Goal: Information Seeking & Learning: Learn about a topic

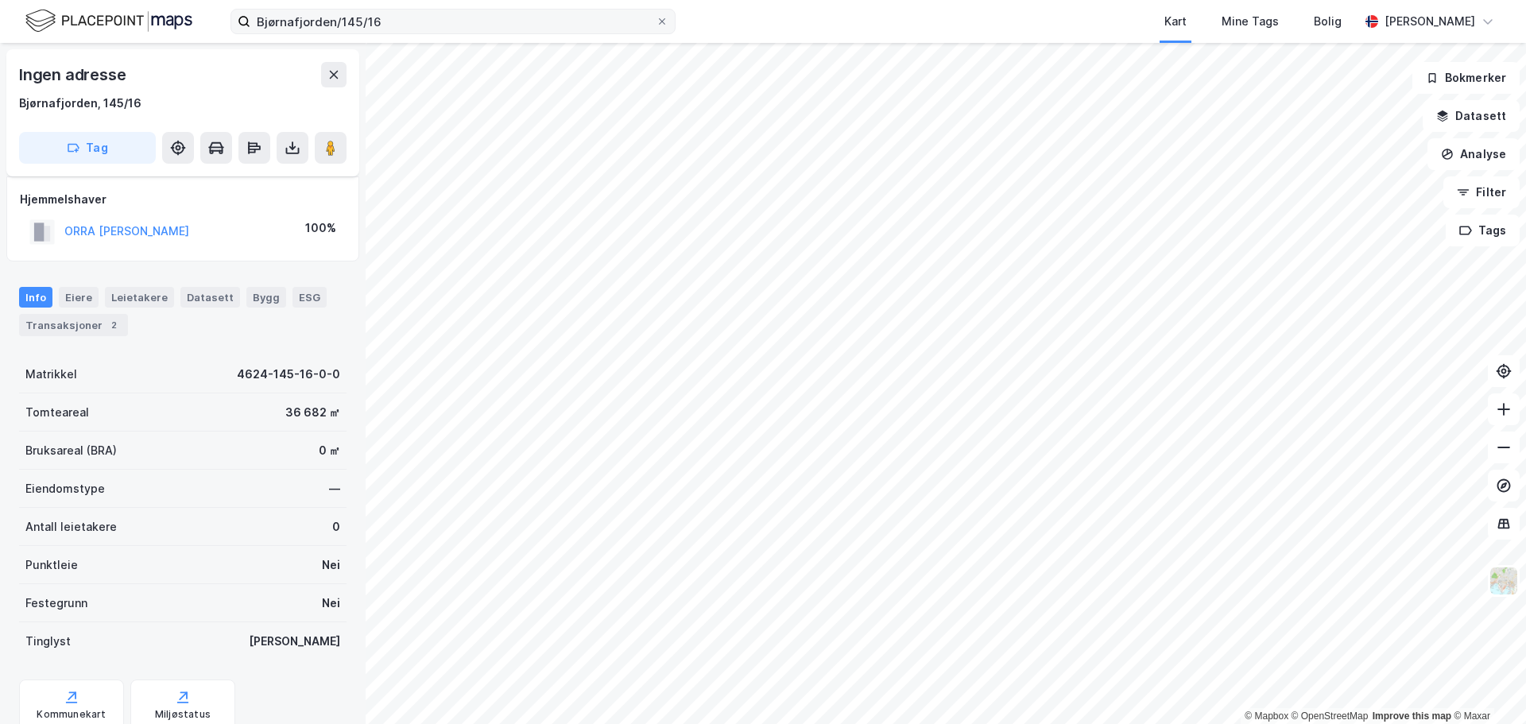
scroll to position [21, 0]
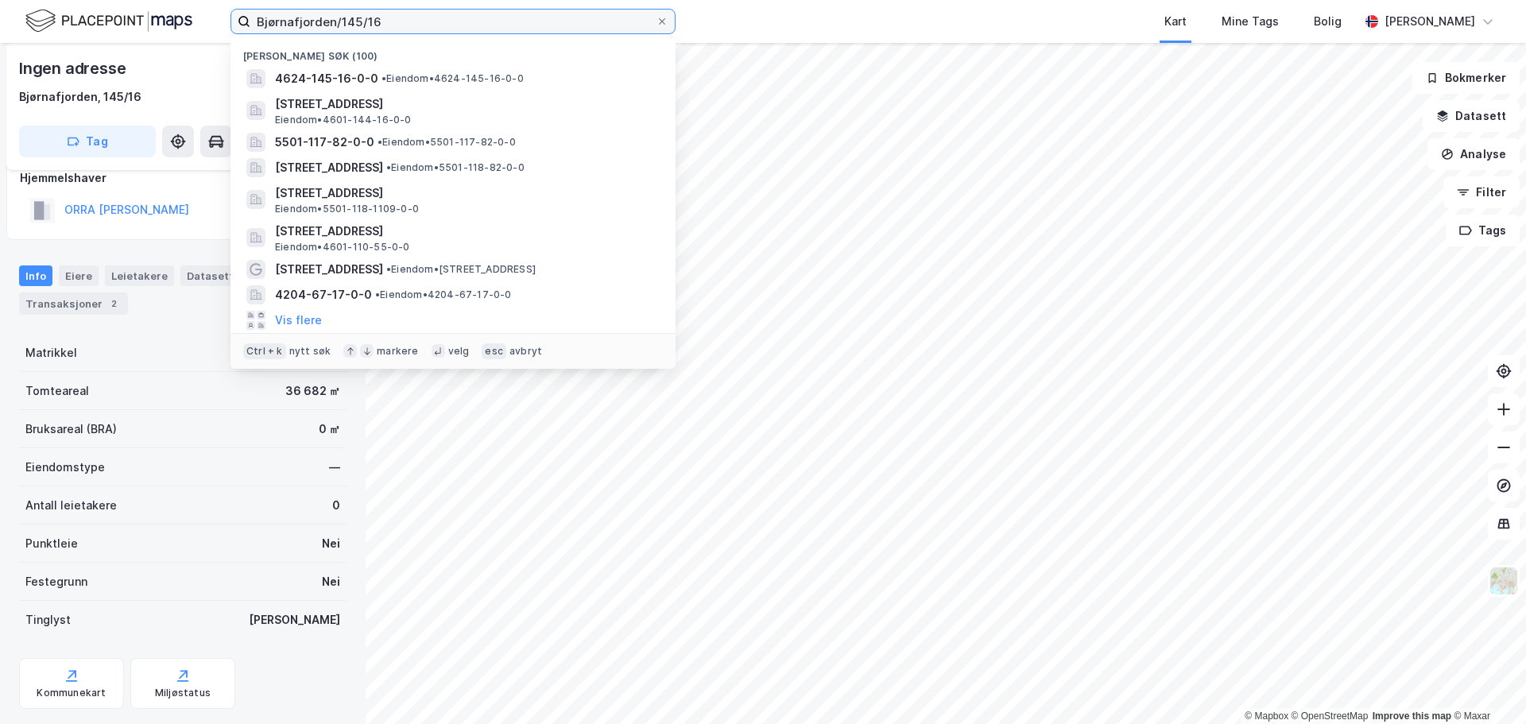
drag, startPoint x: 414, startPoint y: 24, endPoint x: 69, endPoint y: 10, distance: 345.1
click at [69, 10] on div "Bjørnafjorden/145/16 Nylige søk [PHONE_NUMBER] • Eiendom • 4624-145-16-0-0 [STR…" at bounding box center [763, 21] width 1526 height 43
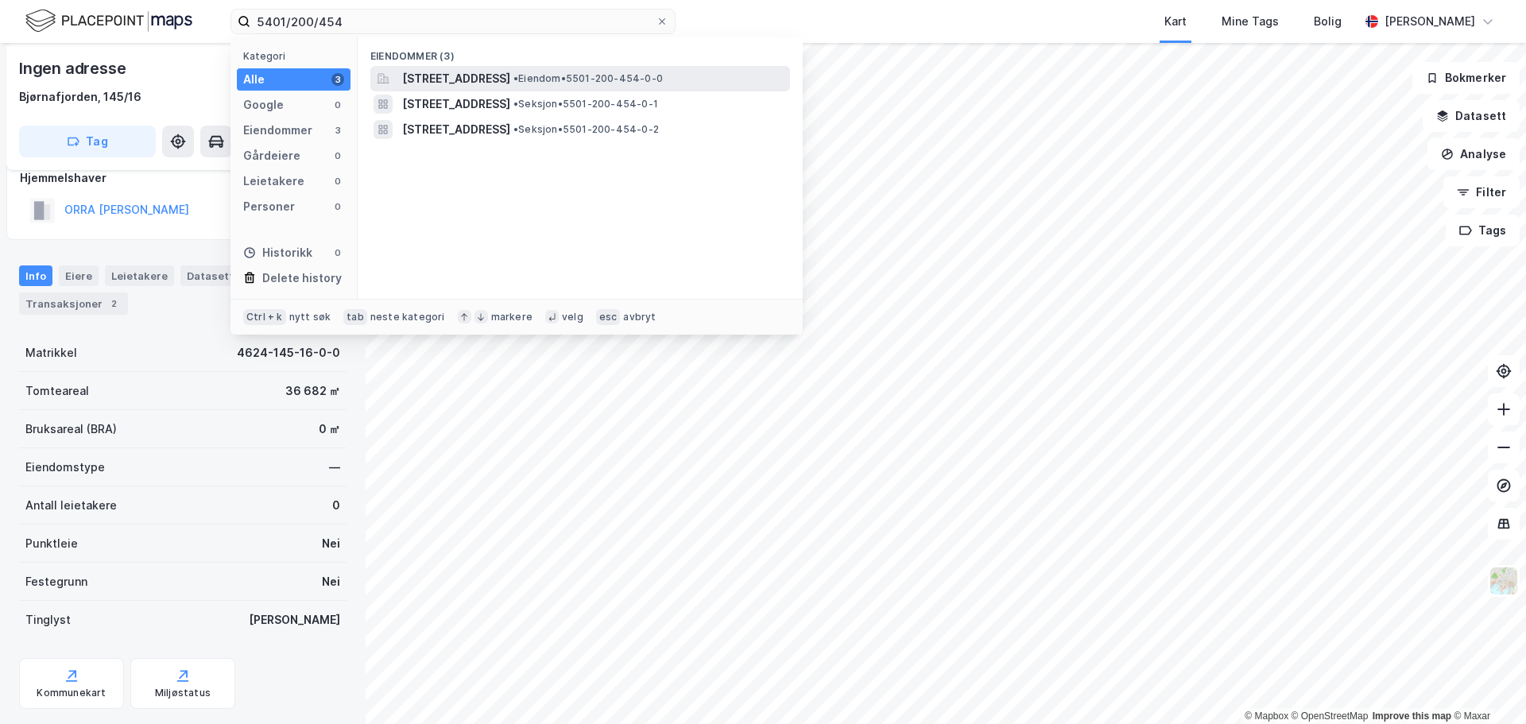
click at [463, 80] on span "[STREET_ADDRESS]" at bounding box center [456, 78] width 108 height 19
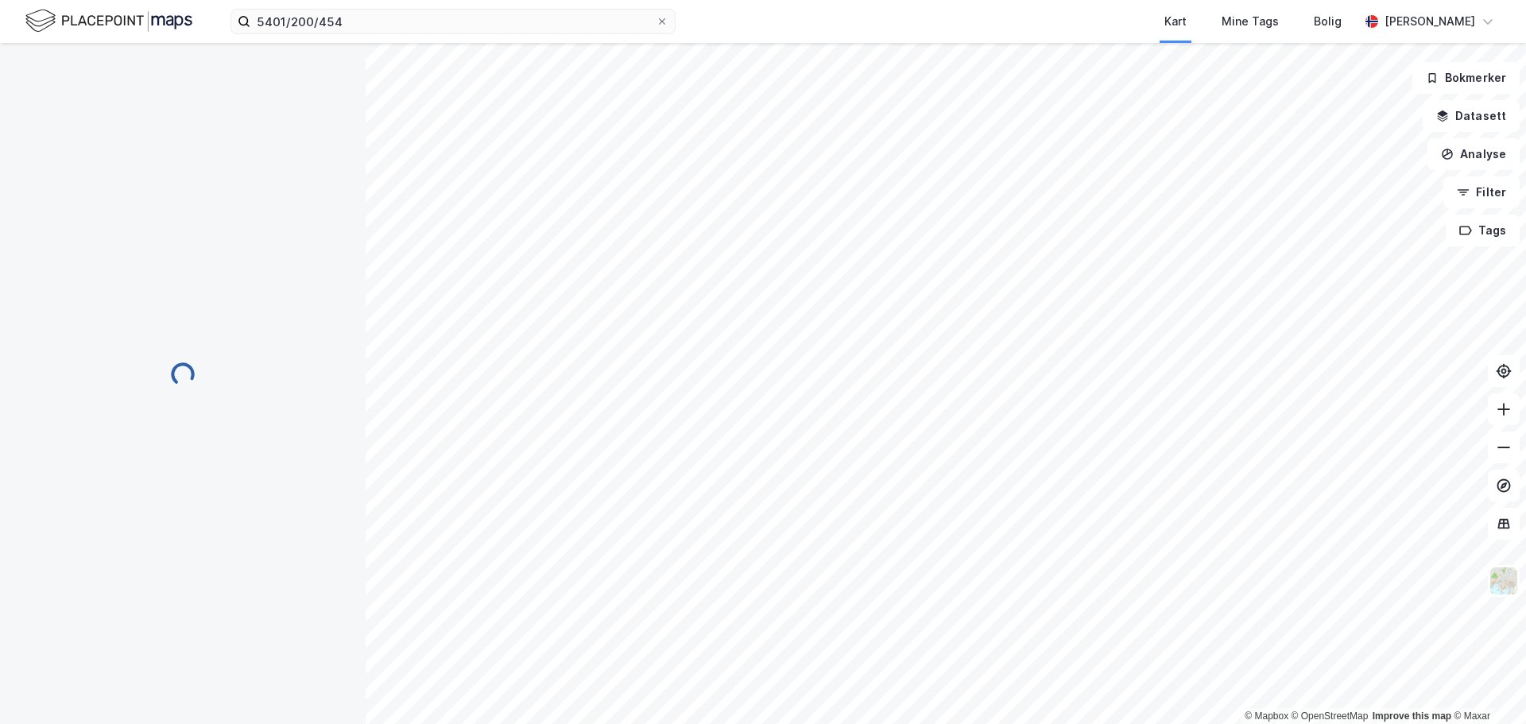
scroll to position [21, 0]
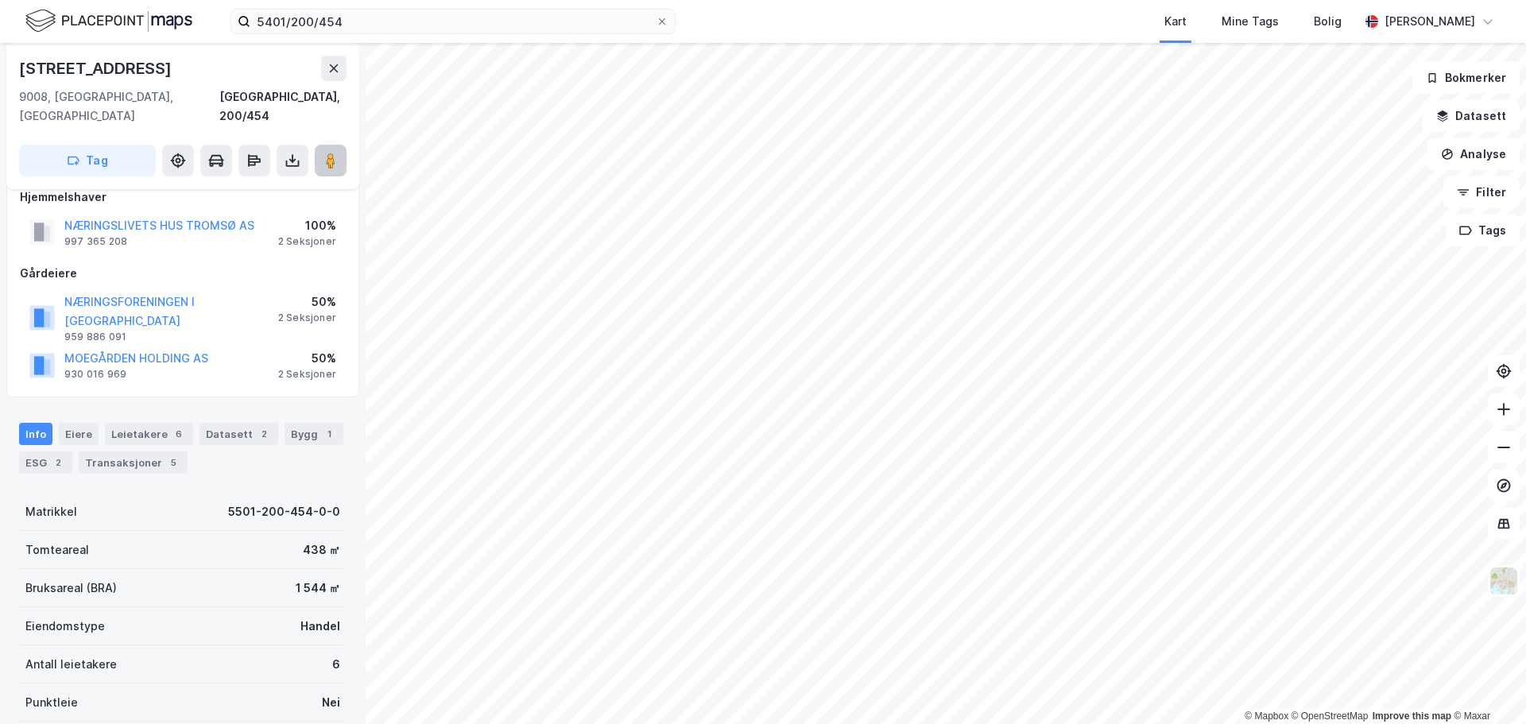
click at [337, 153] on icon at bounding box center [331, 161] width 16 height 16
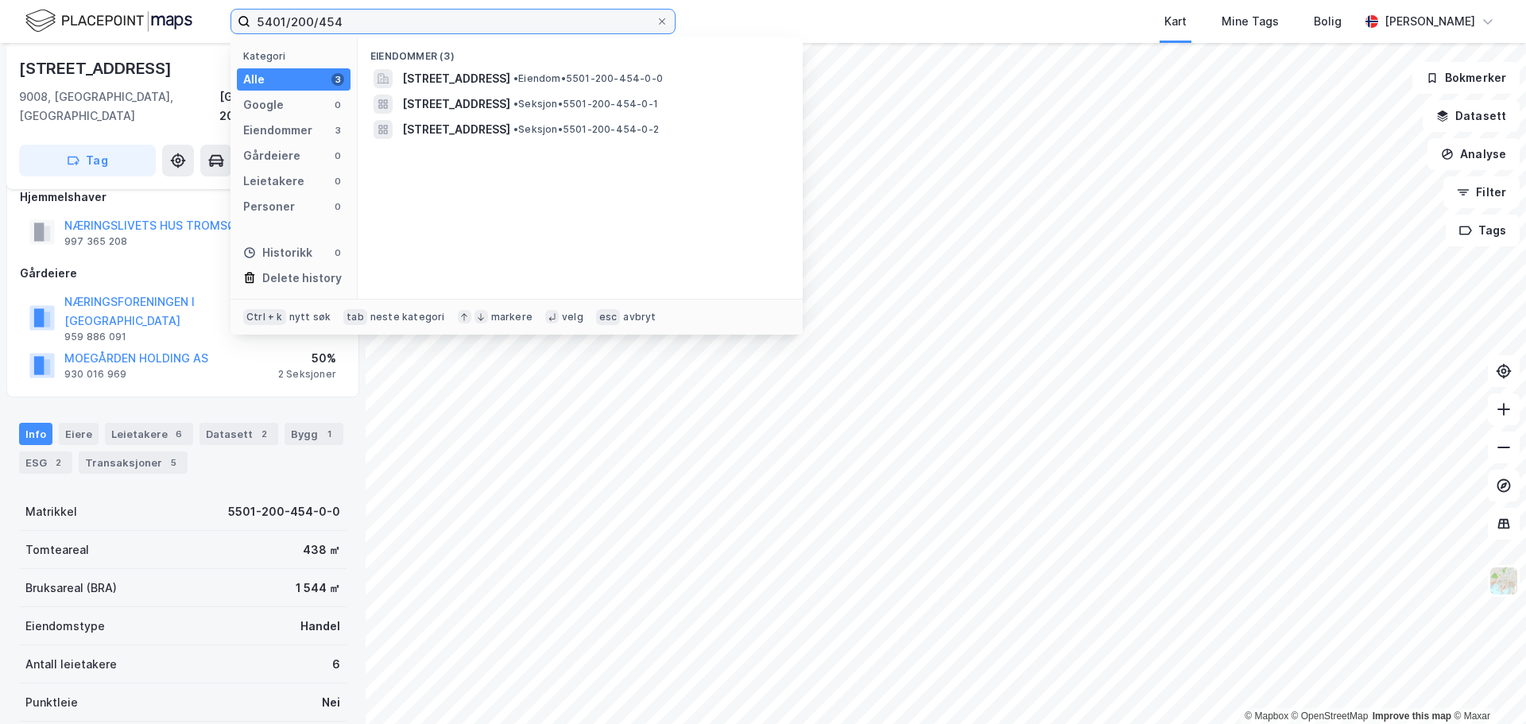
drag, startPoint x: 366, startPoint y: 21, endPoint x: 99, endPoint y: 17, distance: 267.0
click at [99, 17] on div "5401/200/454 Kategori Alle 3 Google 0 Eiendommer 3 Gårdeiere 0 Leietakere 0 Per…" at bounding box center [763, 21] width 1526 height 43
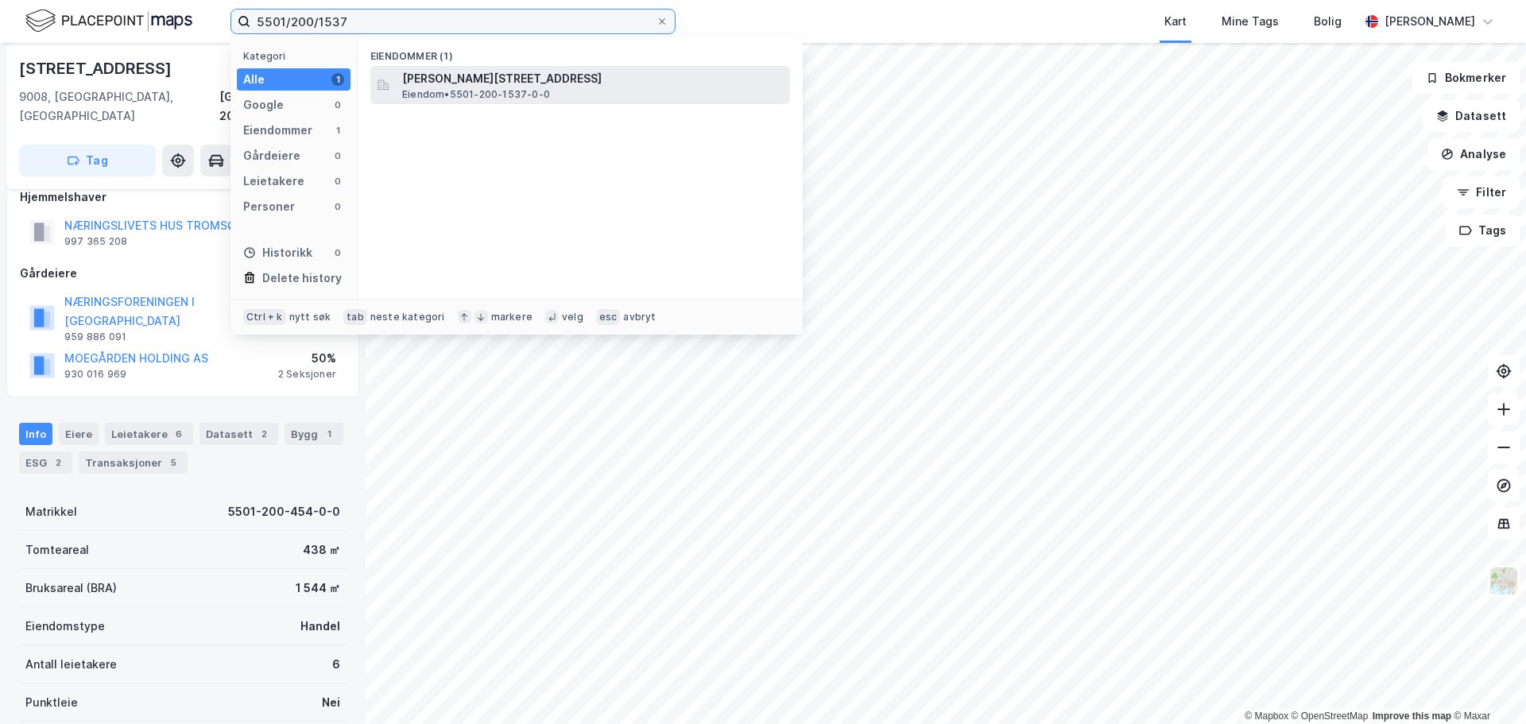
type input "5501/200/1537"
click at [497, 82] on span "[PERSON_NAME][STREET_ADDRESS]" at bounding box center [592, 78] width 381 height 19
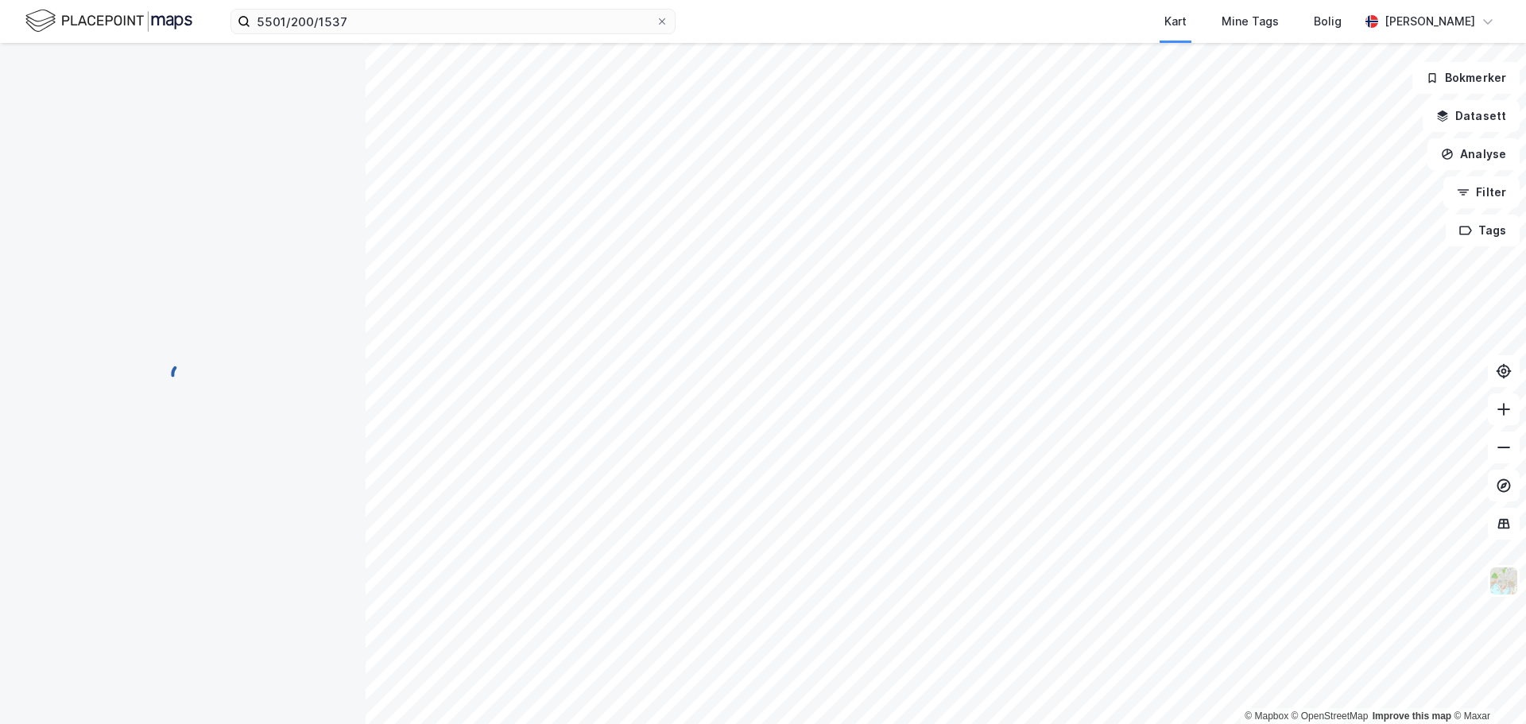
scroll to position [21, 0]
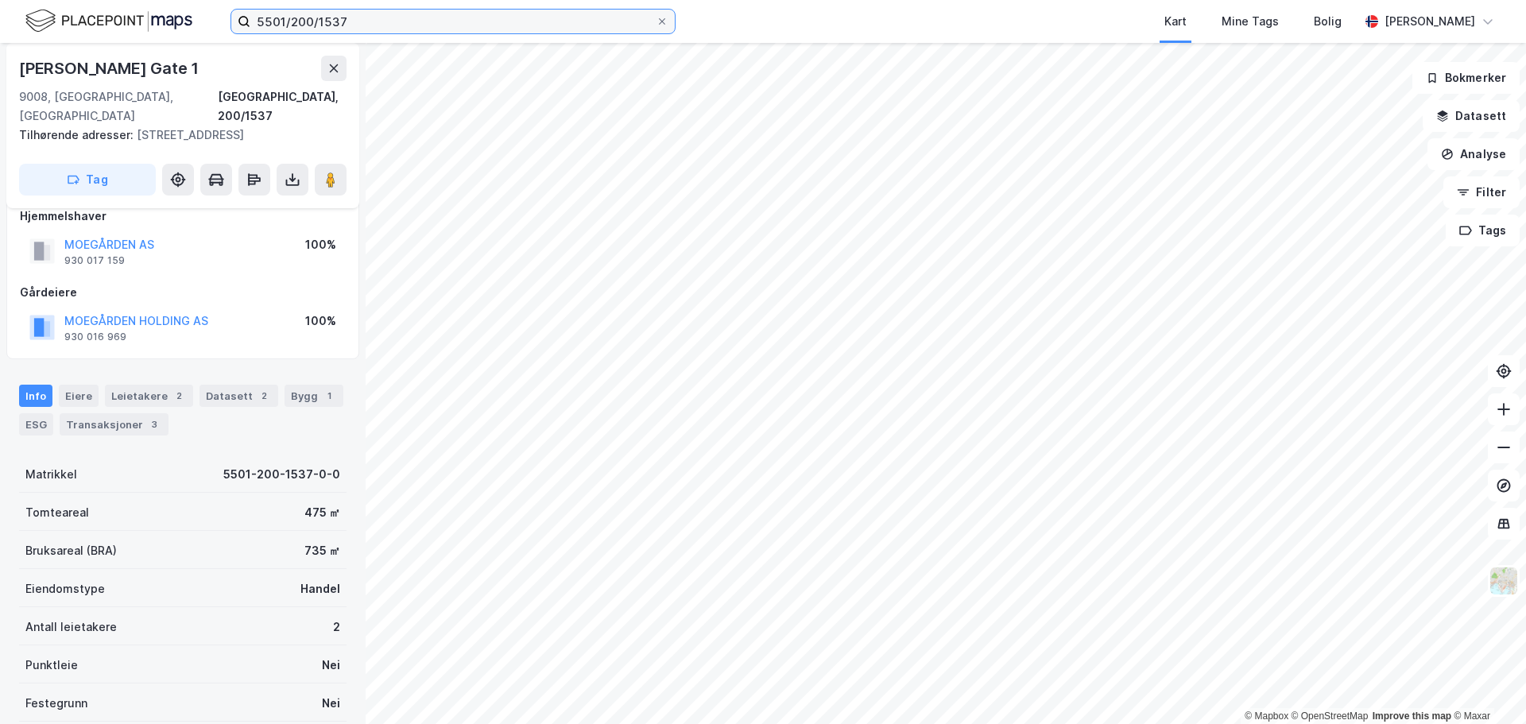
click at [470, 17] on input "5501/200/1537" at bounding box center [452, 22] width 405 height 24
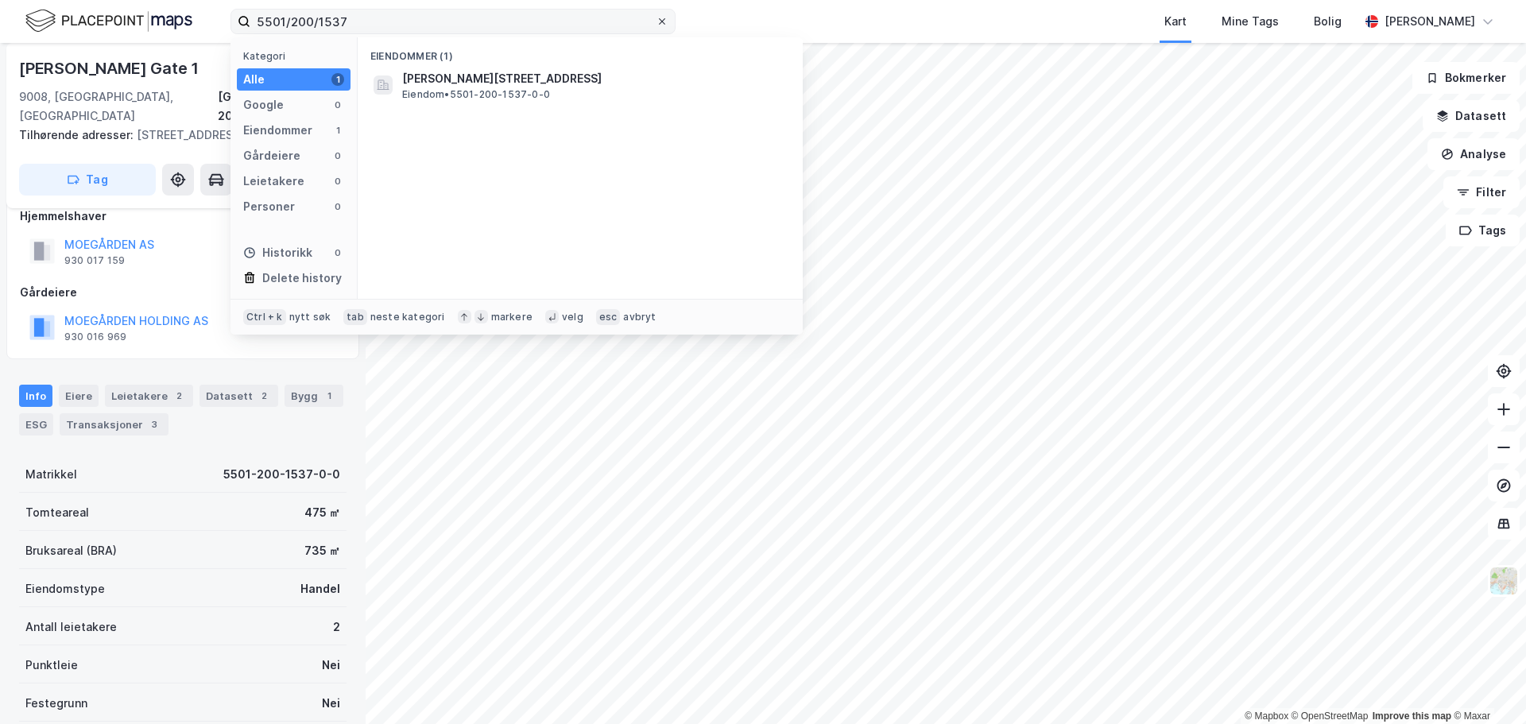
click at [659, 17] on icon at bounding box center [662, 22] width 10 height 10
click at [656, 17] on input "5501/200/1537" at bounding box center [452, 22] width 405 height 24
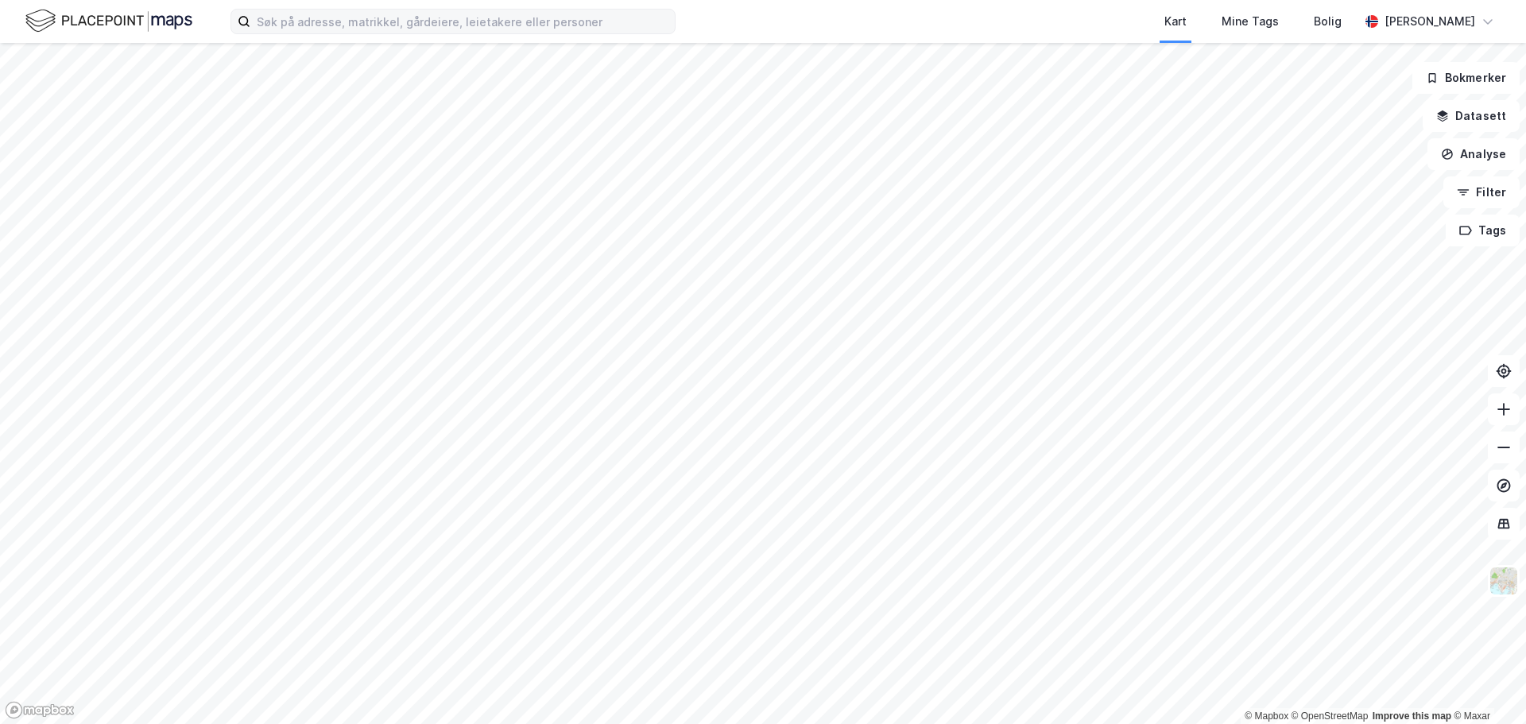
click at [803, 9] on div "Kart Mine Tags Bolig [PERSON_NAME] © Mapbox © OpenStreetMap Improve this map © …" at bounding box center [763, 362] width 1526 height 724
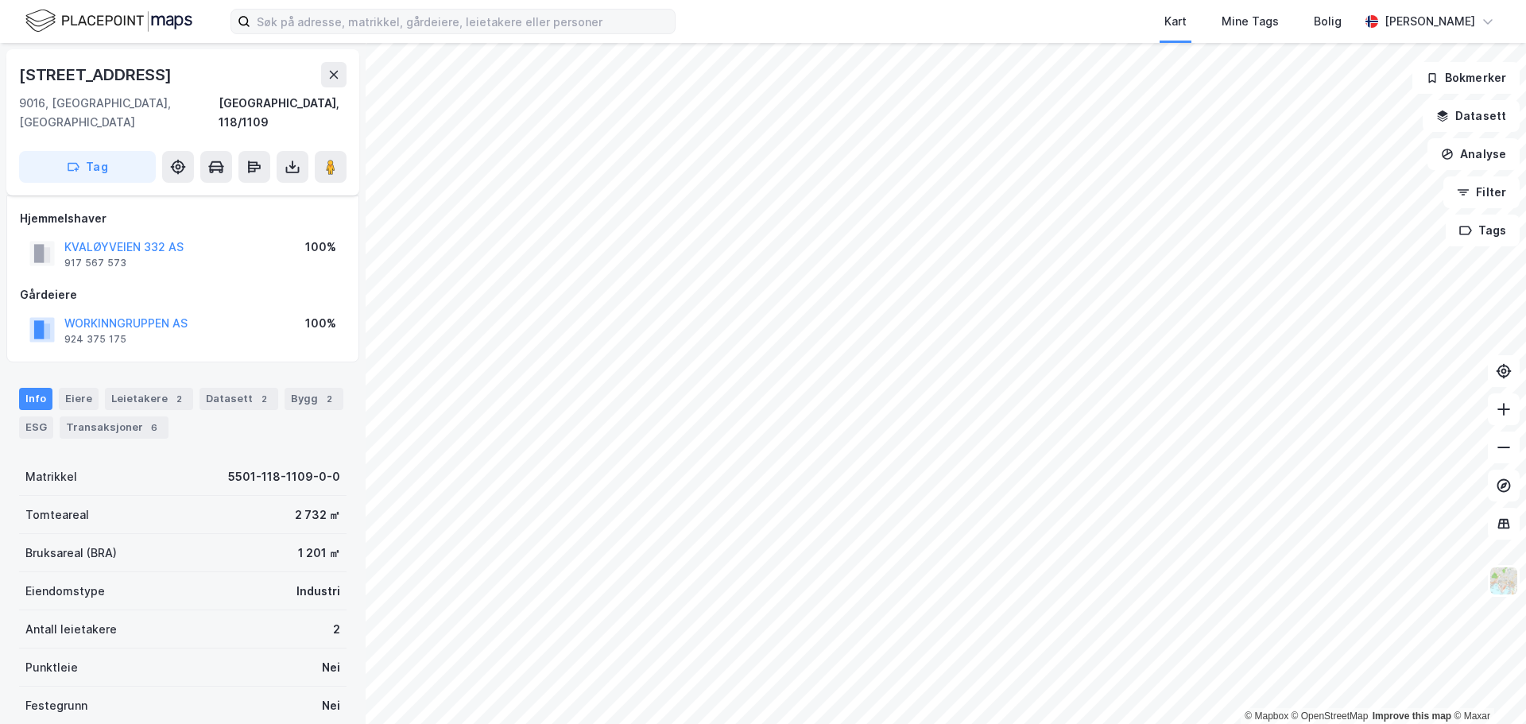
scroll to position [21, 0]
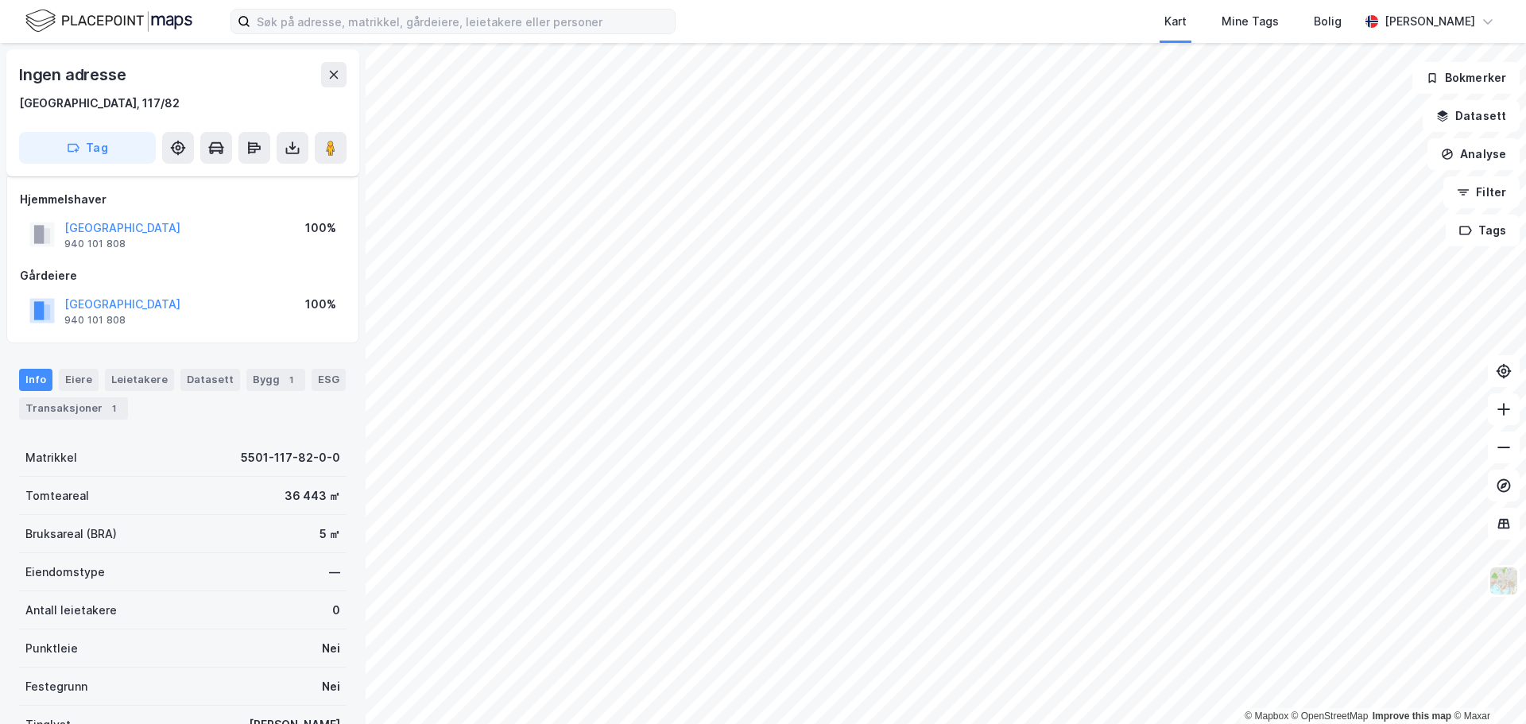
scroll to position [21, 0]
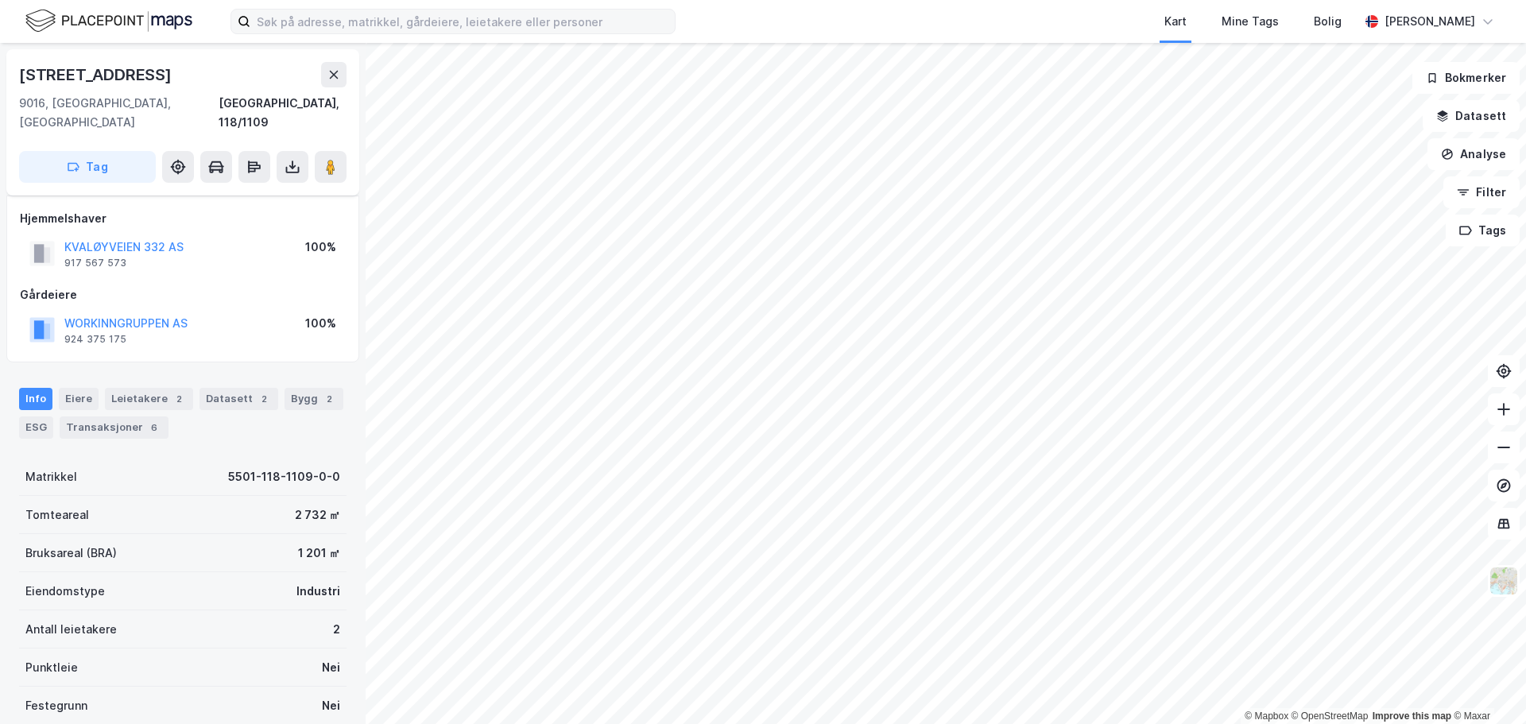
scroll to position [21, 0]
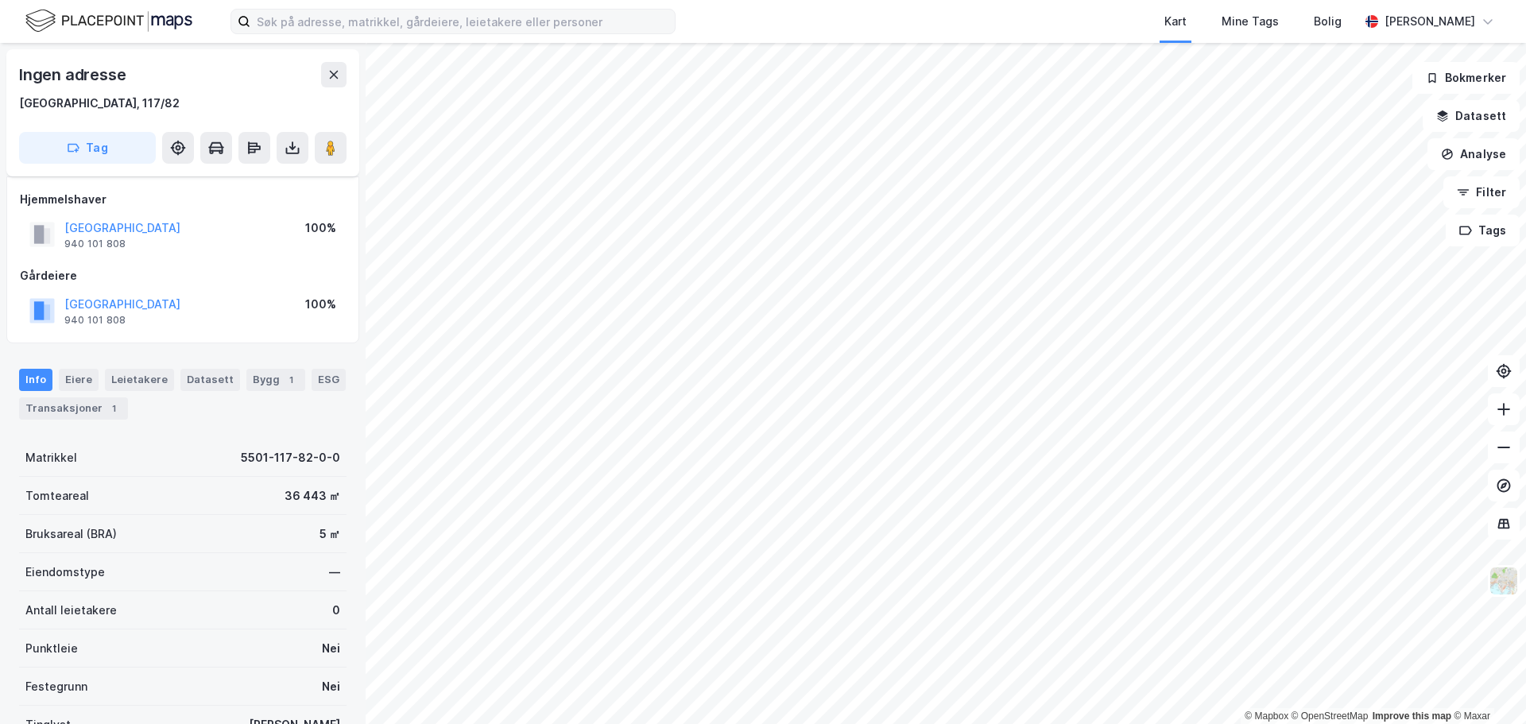
scroll to position [21, 0]
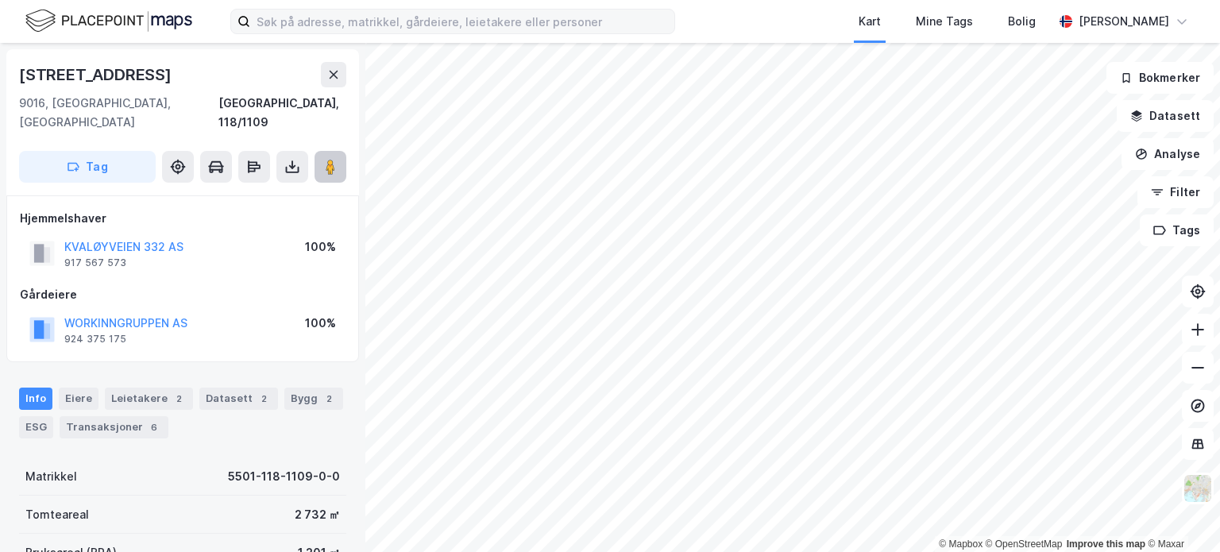
click at [327, 159] on image at bounding box center [331, 167] width 10 height 16
click at [289, 388] on div "Bygg 2" at bounding box center [313, 399] width 59 height 22
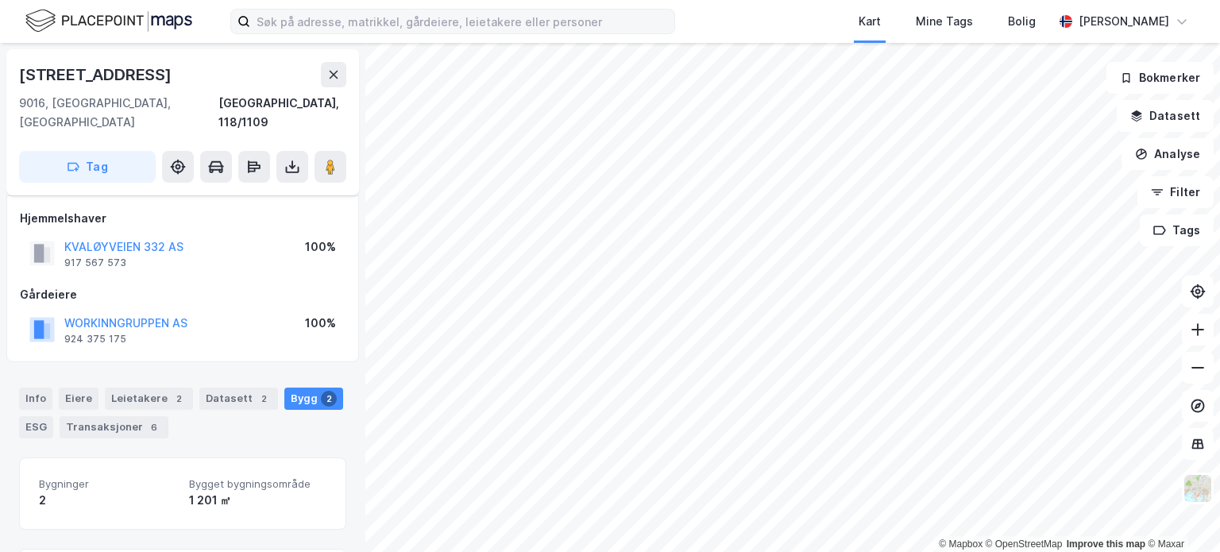
scroll to position [299, 0]
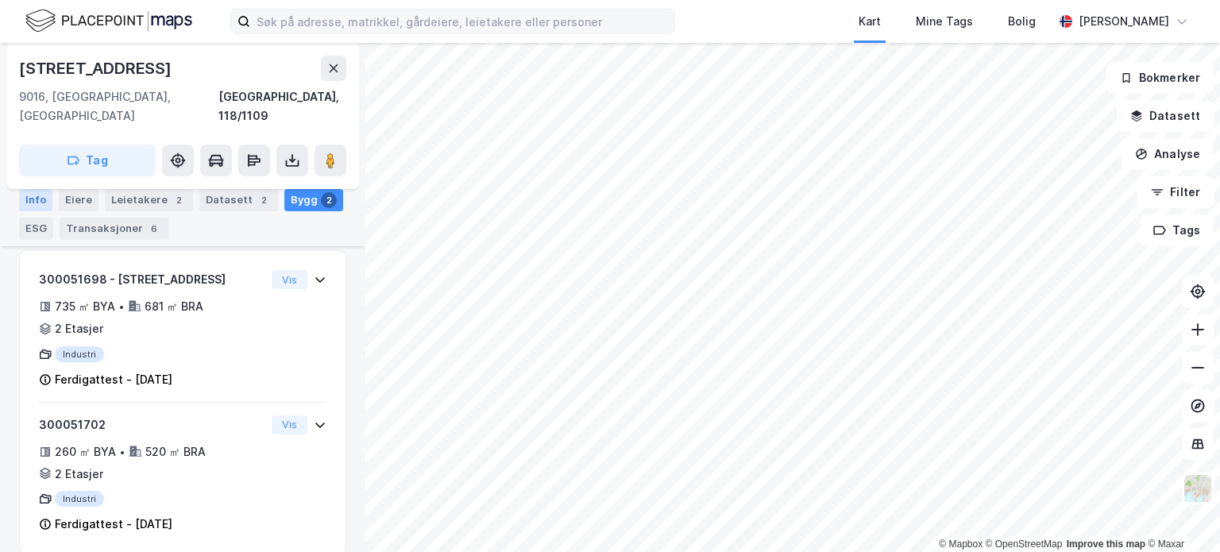
click at [33, 199] on div "Info" at bounding box center [35, 200] width 33 height 22
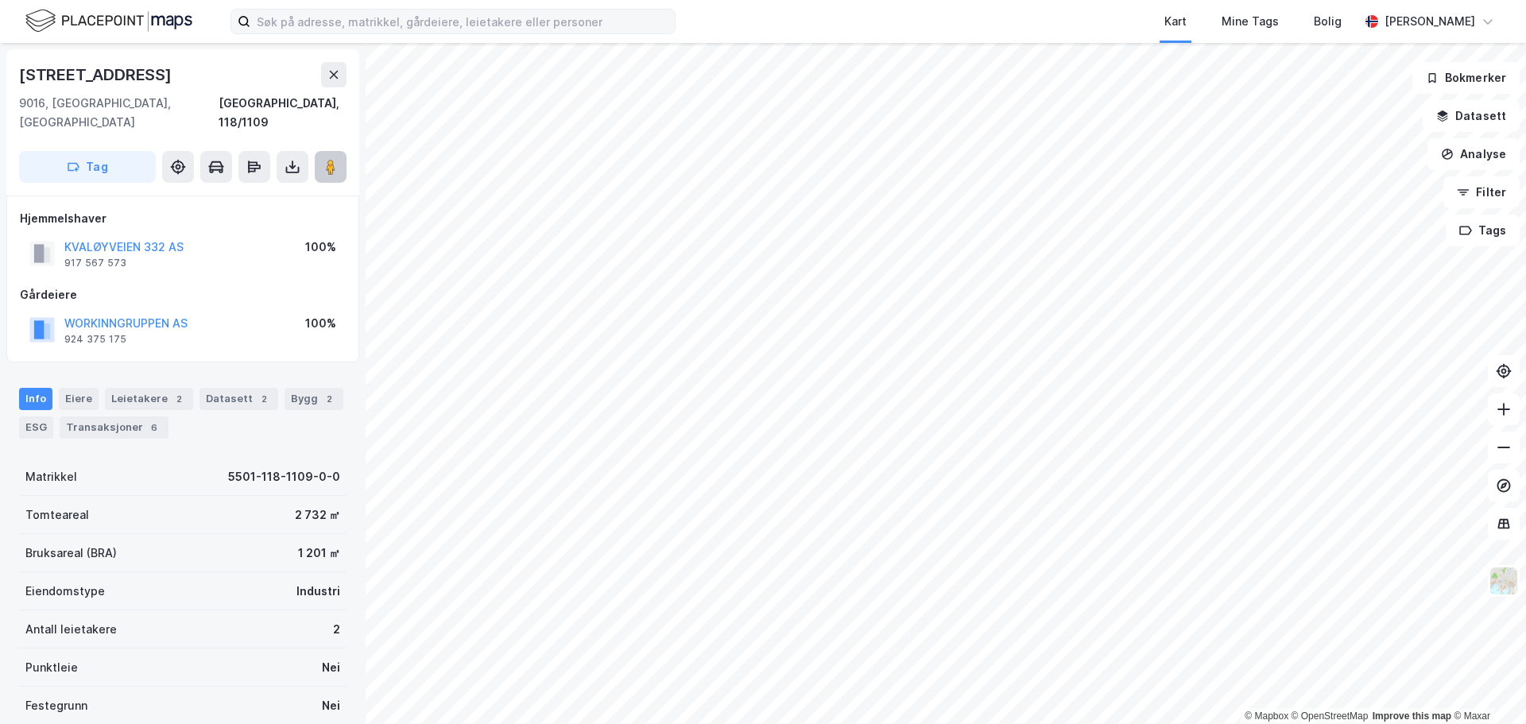
click at [335, 159] on image at bounding box center [331, 167] width 10 height 16
click at [45, 416] on div "ESG" at bounding box center [36, 427] width 34 height 22
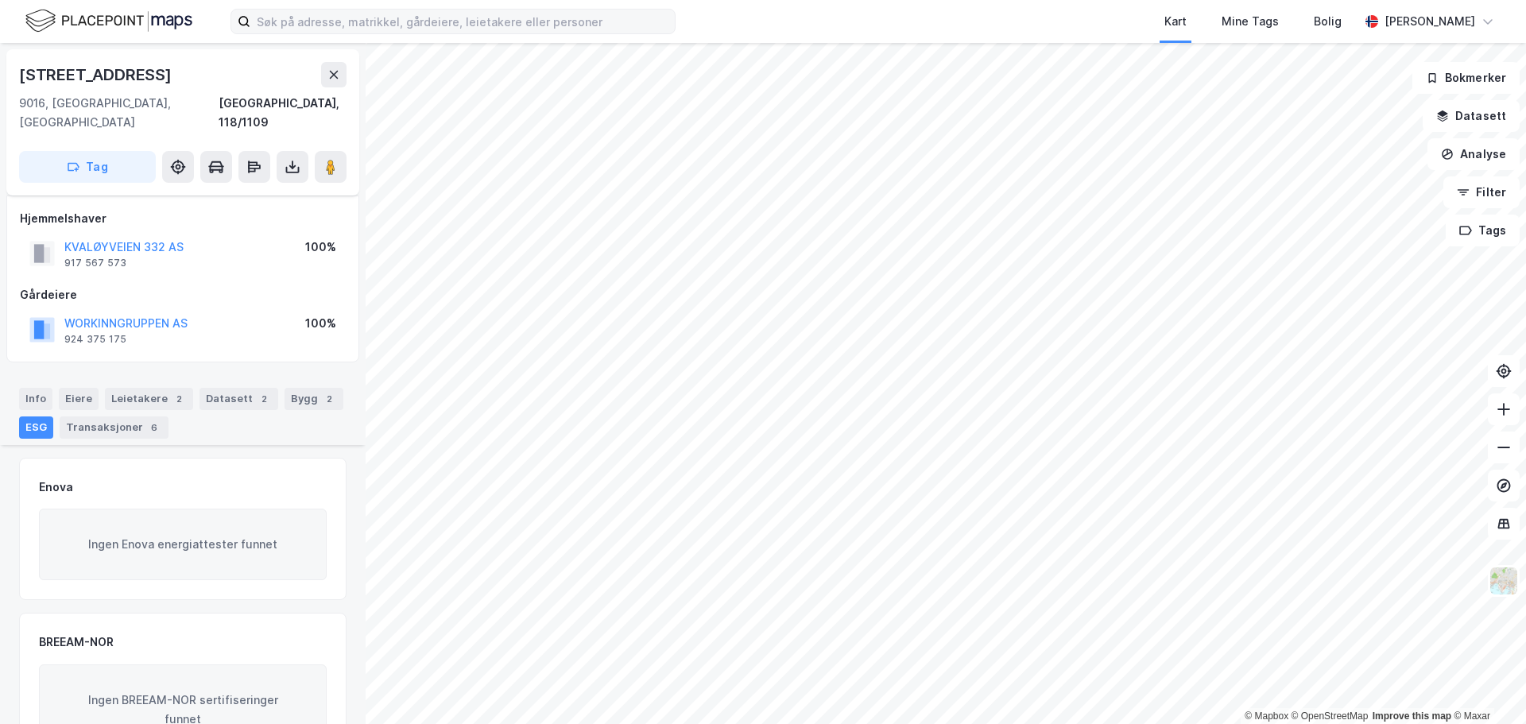
scroll to position [226, 0]
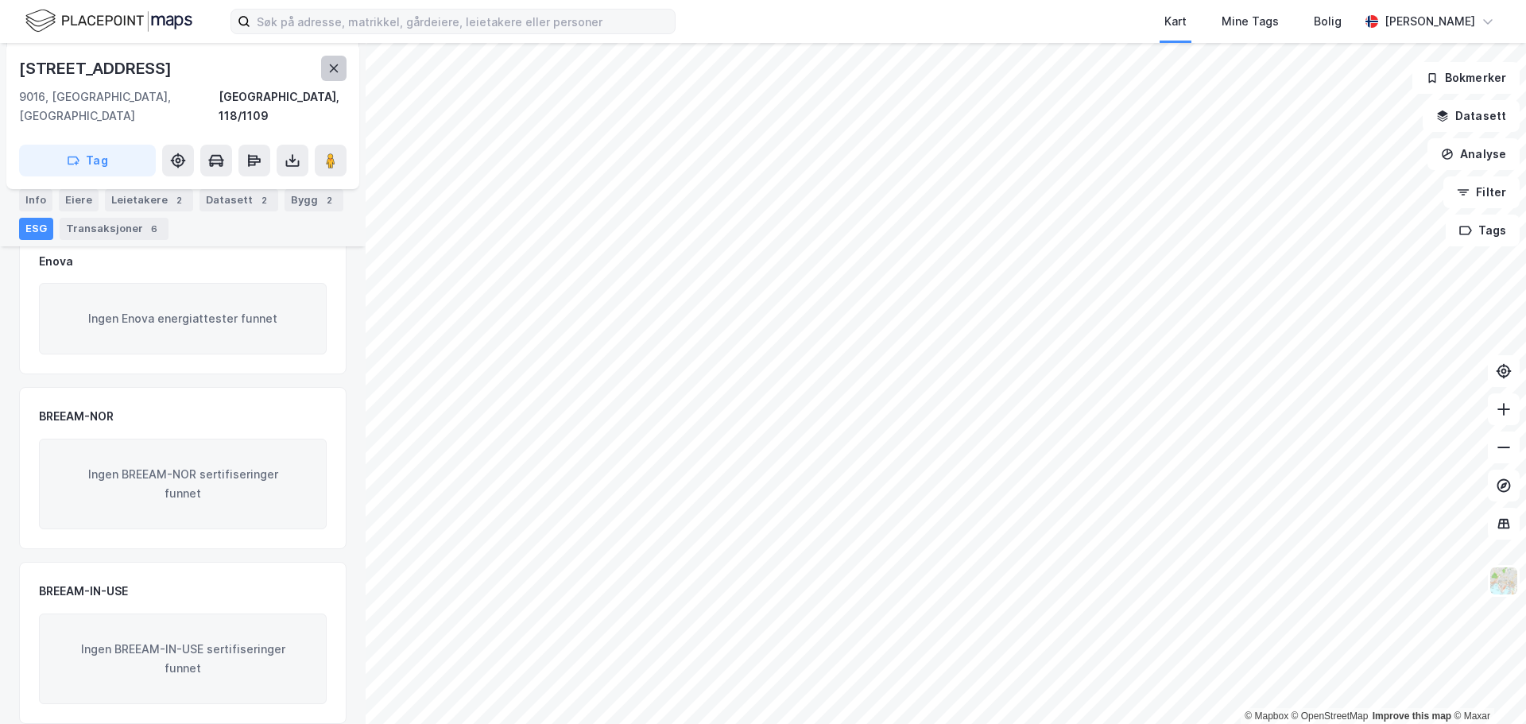
click at [335, 66] on icon at bounding box center [334, 68] width 9 height 8
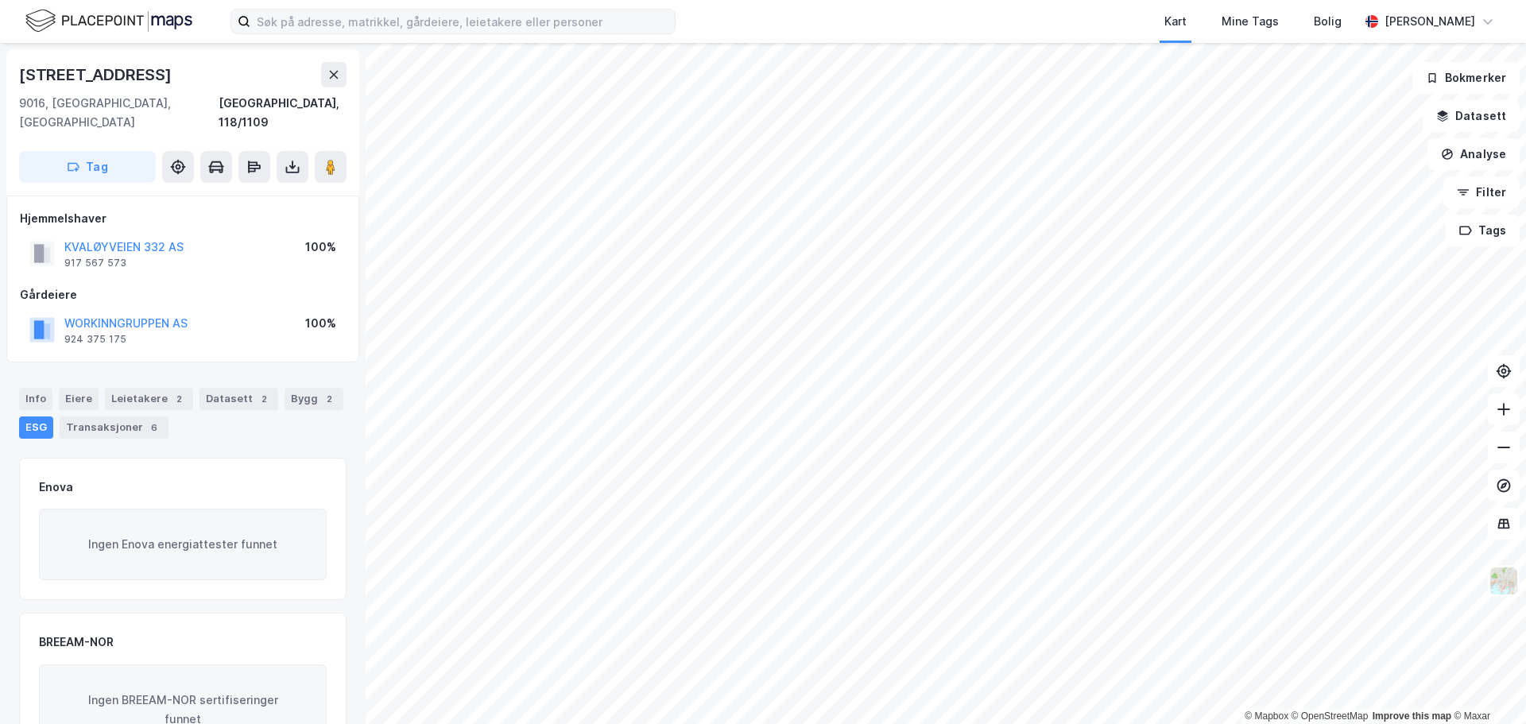
click at [35, 416] on div "ESG" at bounding box center [36, 427] width 34 height 22
click at [238, 388] on div "Datasett 2" at bounding box center [238, 399] width 79 height 22
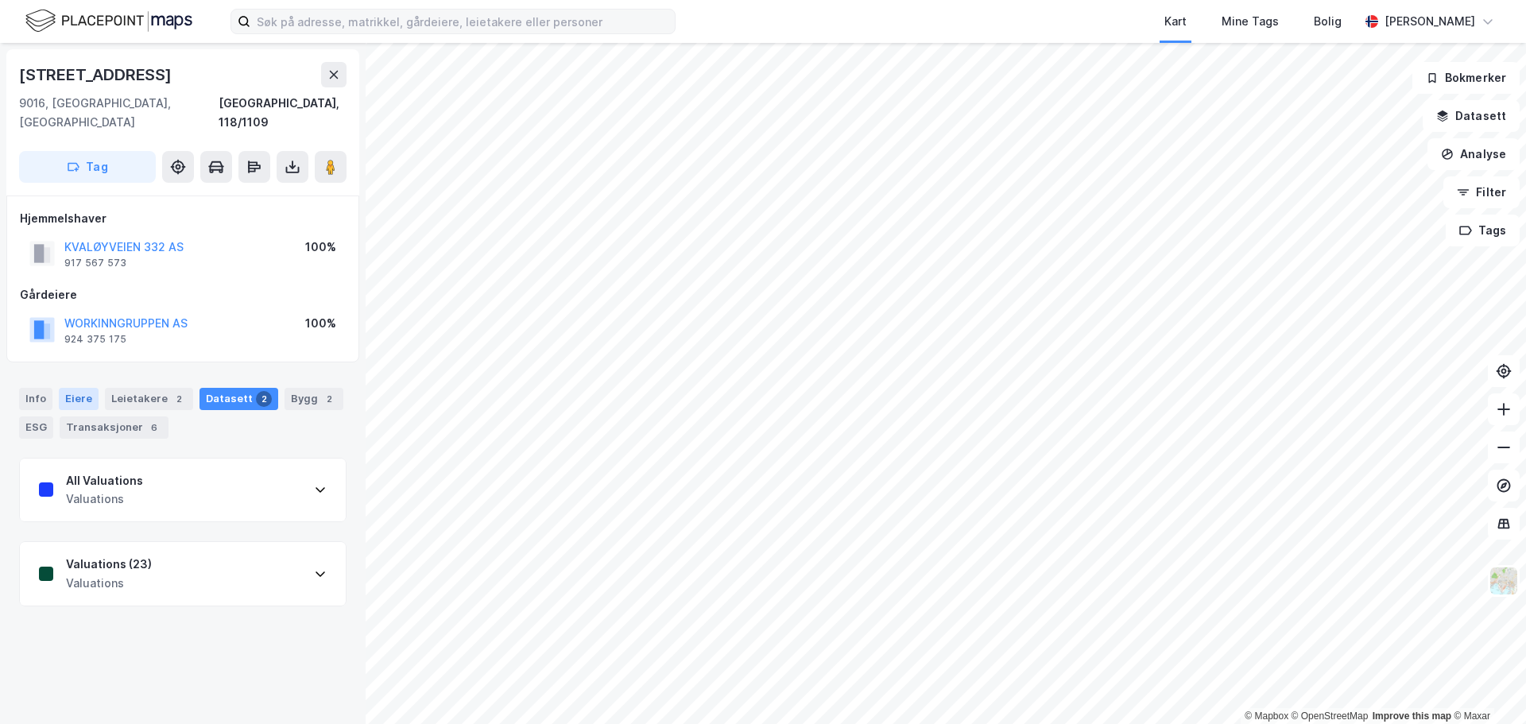
click at [75, 388] on div "Eiere" at bounding box center [79, 399] width 40 height 22
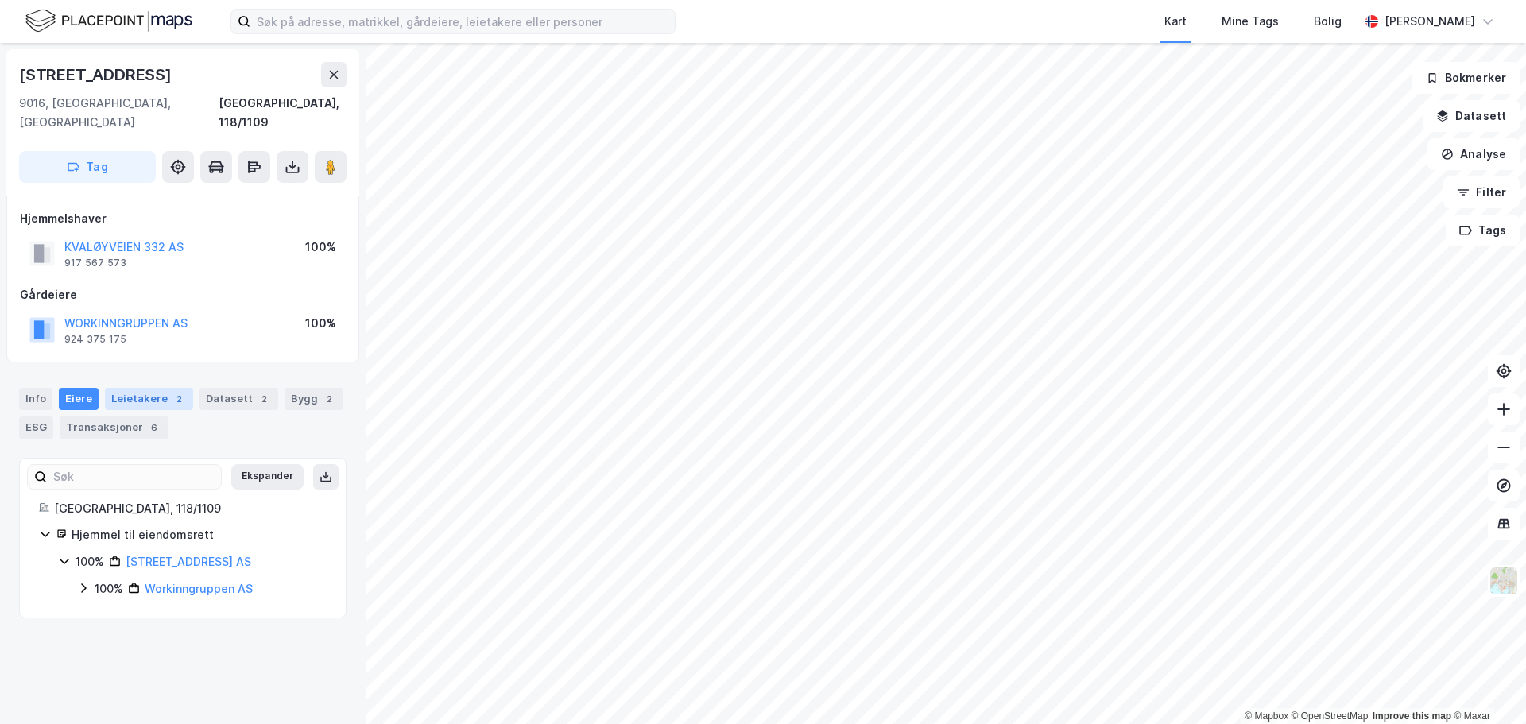
click at [125, 388] on div "Leietakere 2" at bounding box center [149, 399] width 88 height 22
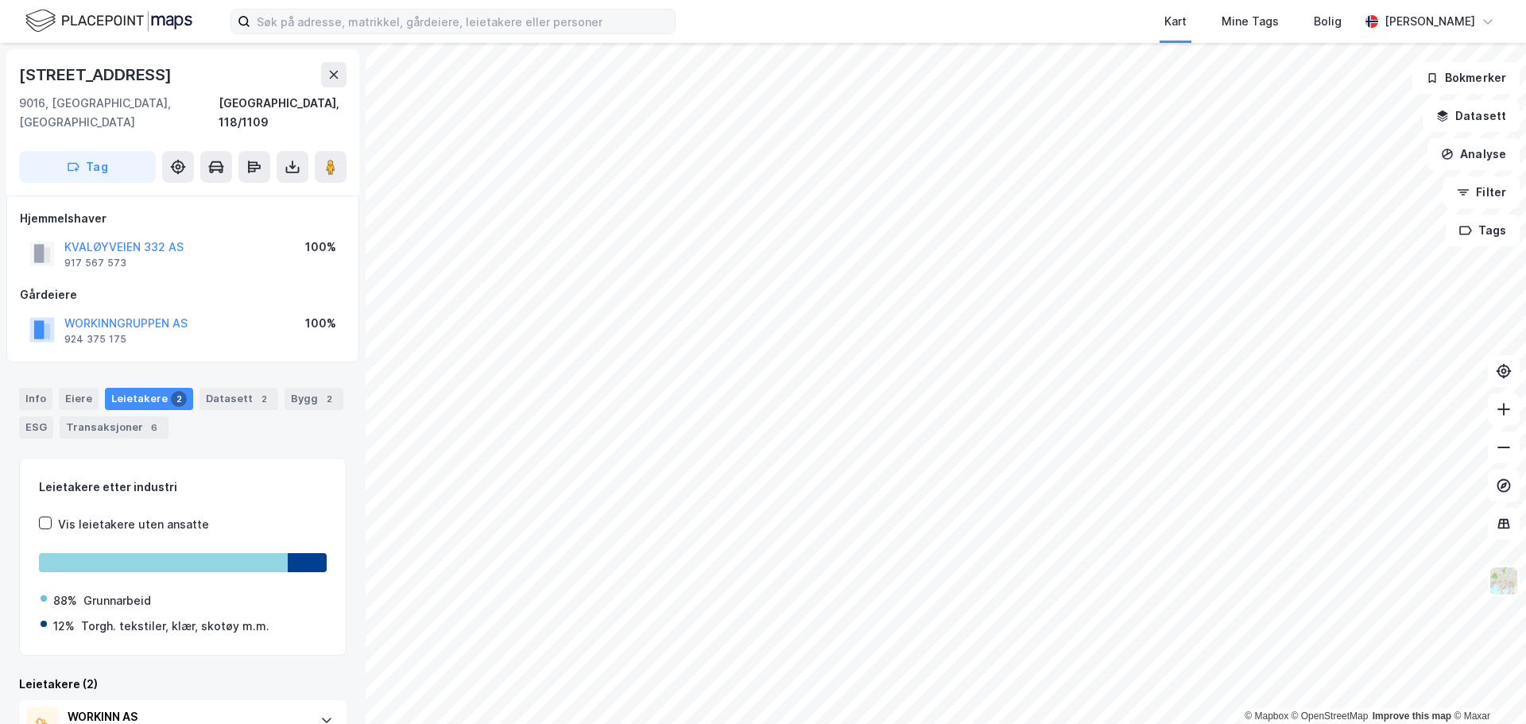
scroll to position [148, 0]
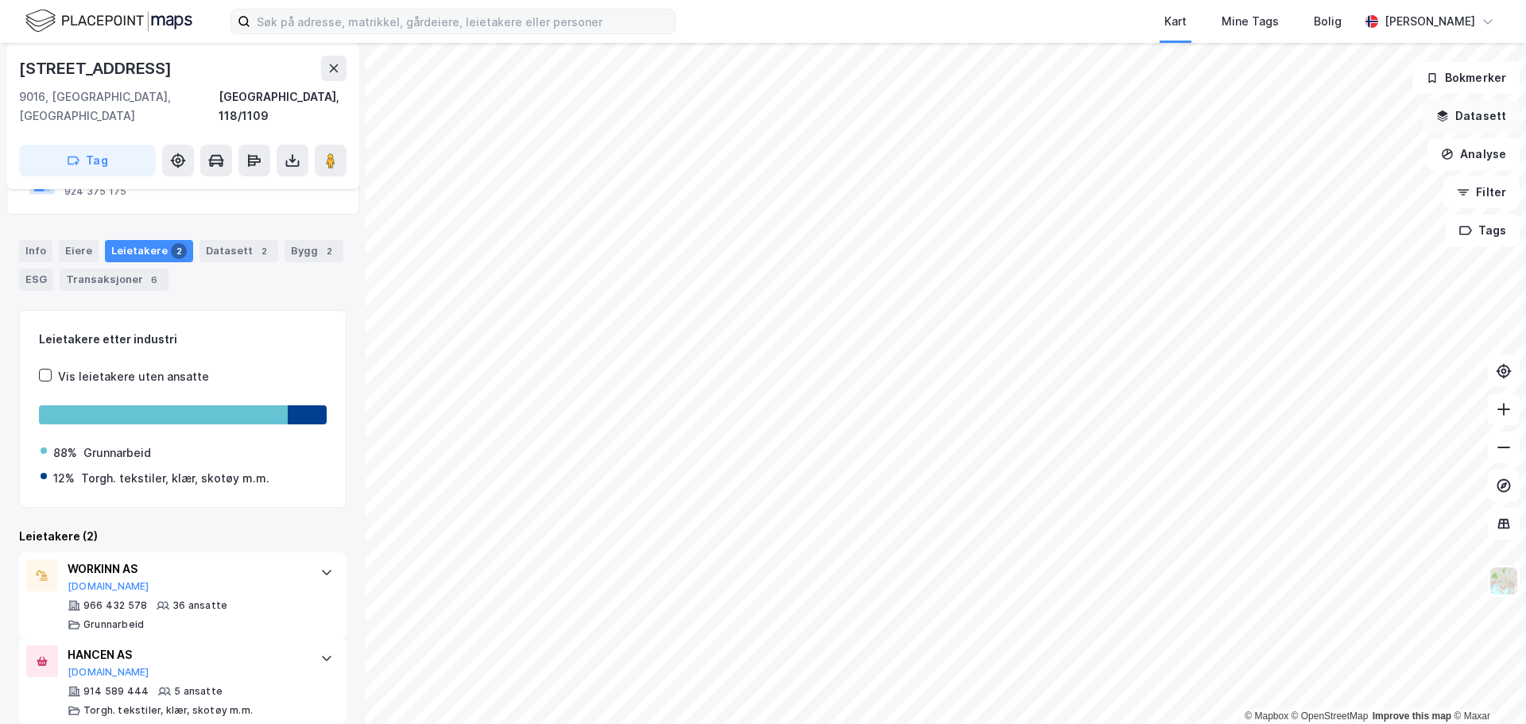
click at [1470, 116] on button "Datasett" at bounding box center [1470, 116] width 97 height 32
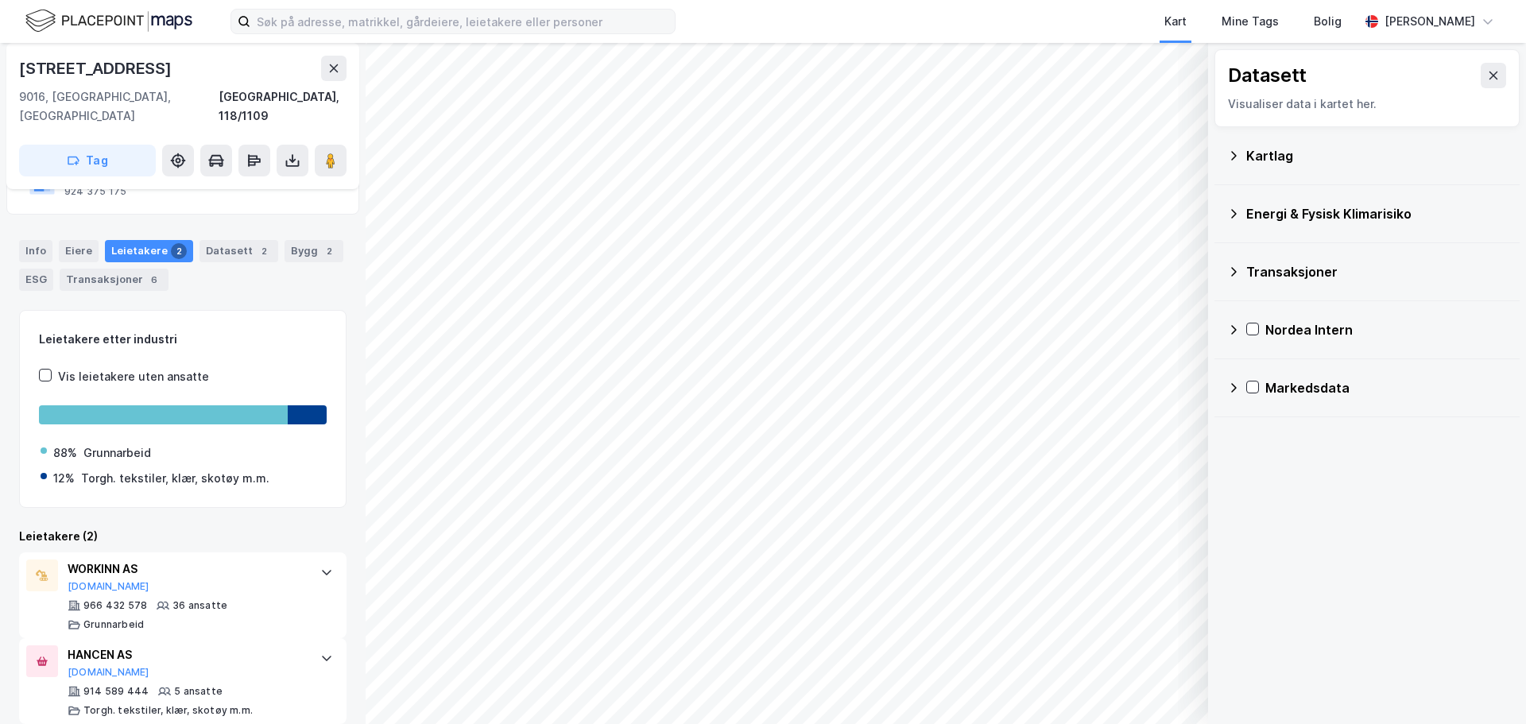
click at [1345, 216] on div "Energi & Fysisk Klimarisiko" at bounding box center [1376, 213] width 261 height 19
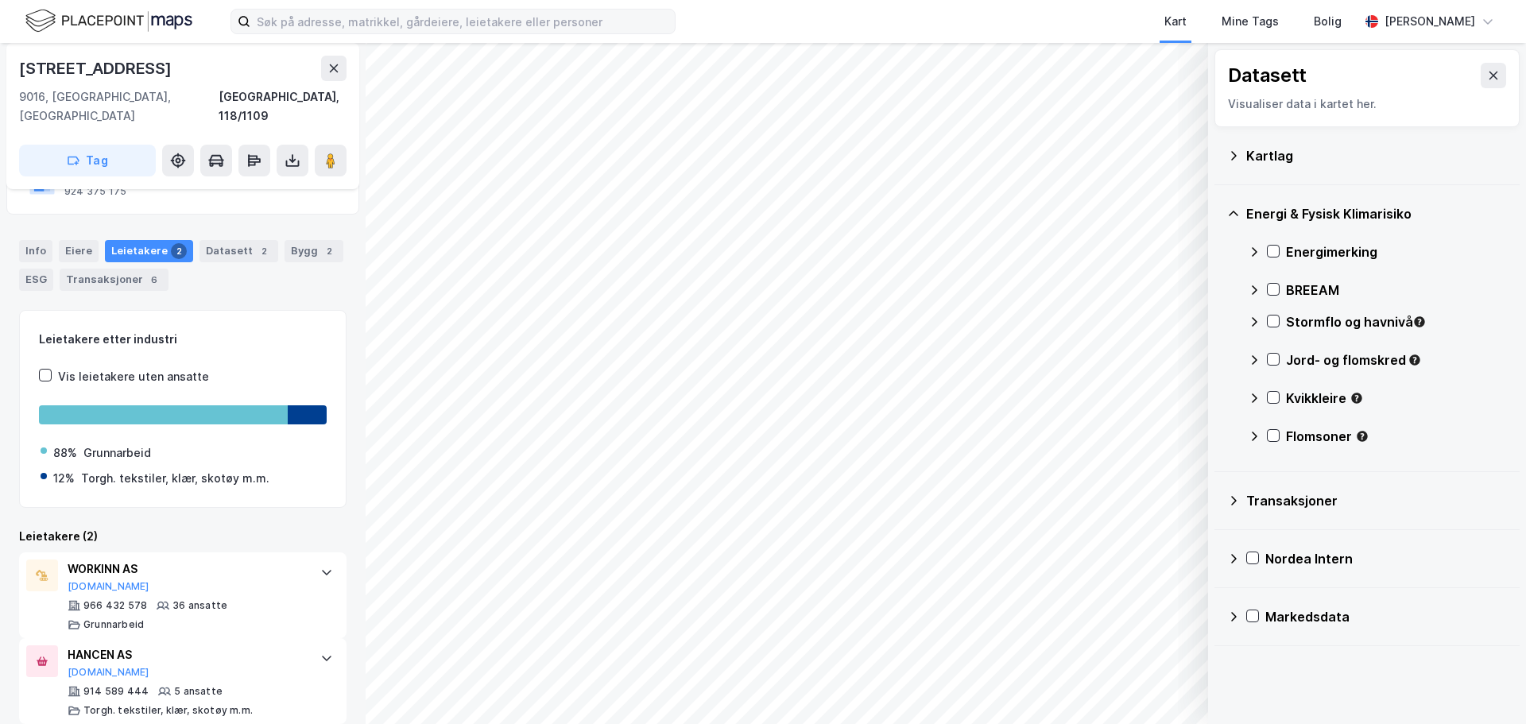
click at [1326, 322] on div "Stormflo og havnivå" at bounding box center [1396, 321] width 221 height 19
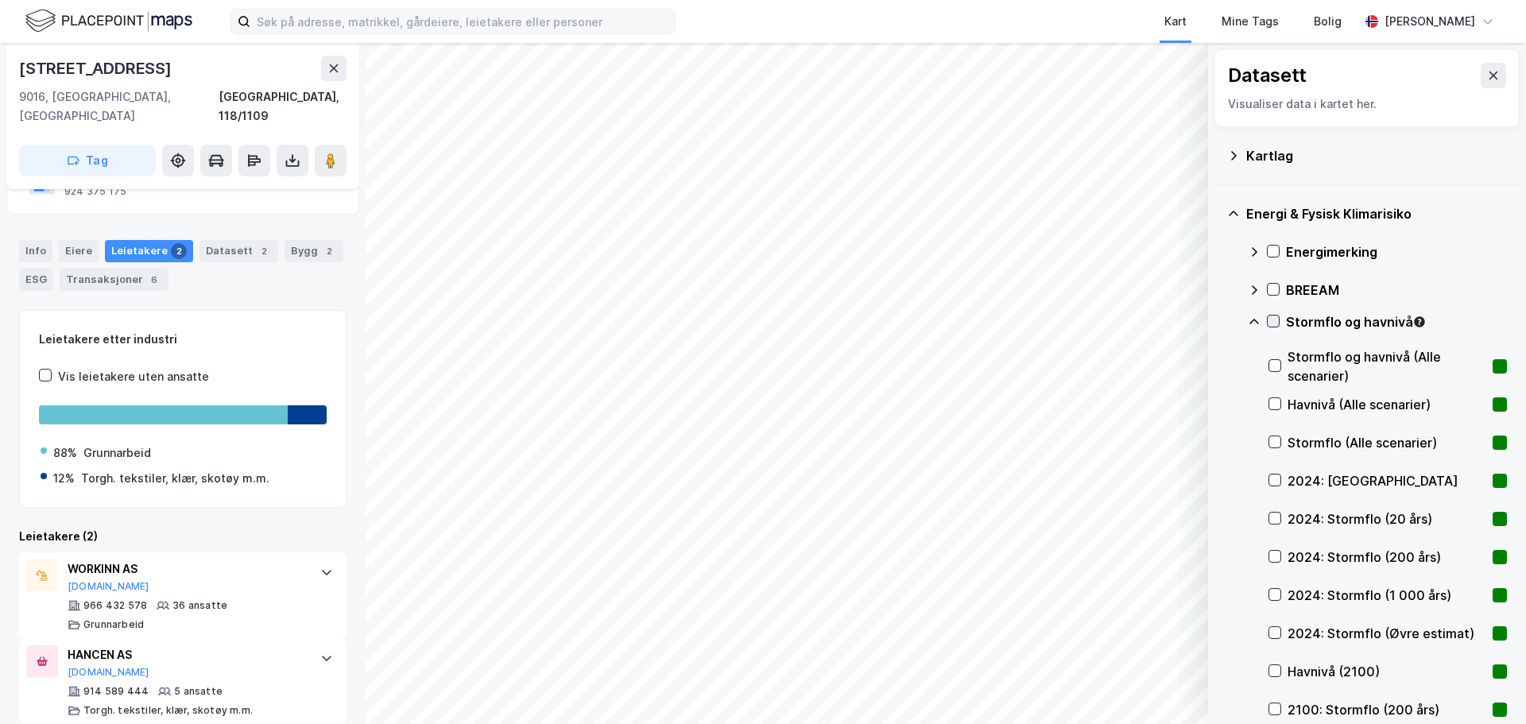
click at [1269, 320] on icon at bounding box center [1272, 320] width 11 height 11
click at [1274, 554] on icon at bounding box center [1274, 556] width 11 height 11
click at [1271, 591] on icon at bounding box center [1274, 594] width 11 height 11
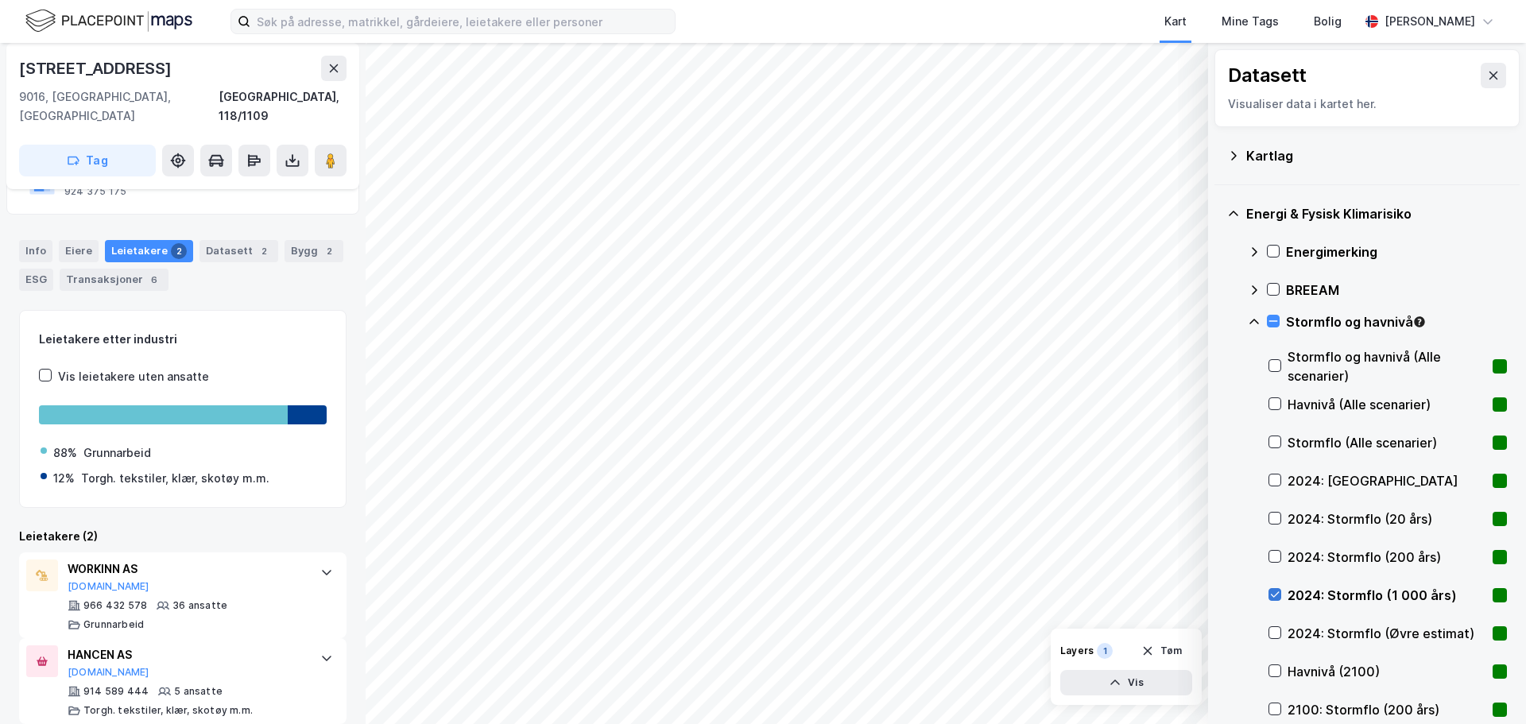
click at [1271, 591] on icon at bounding box center [1274, 594] width 11 height 11
click at [1274, 632] on icon at bounding box center [1274, 632] width 11 height 11
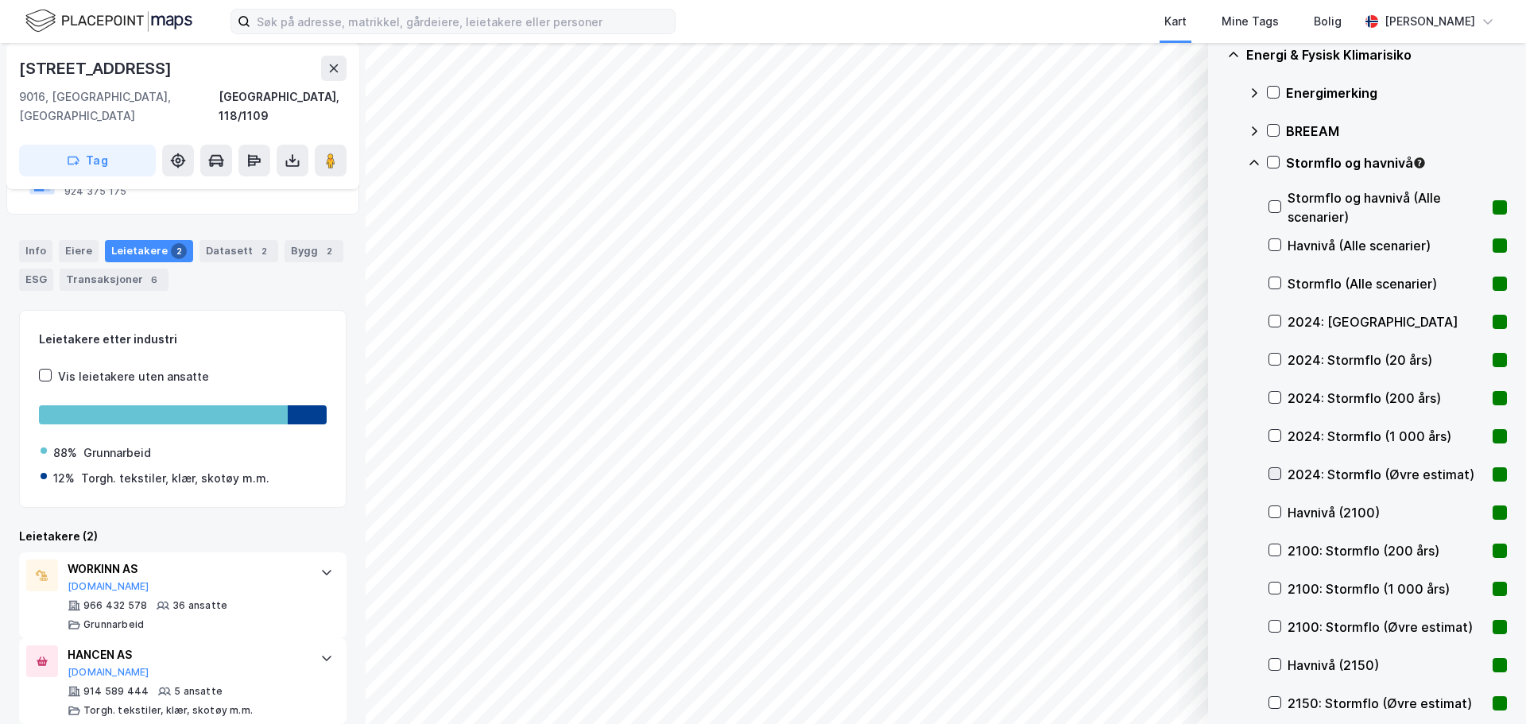
scroll to position [238, 0]
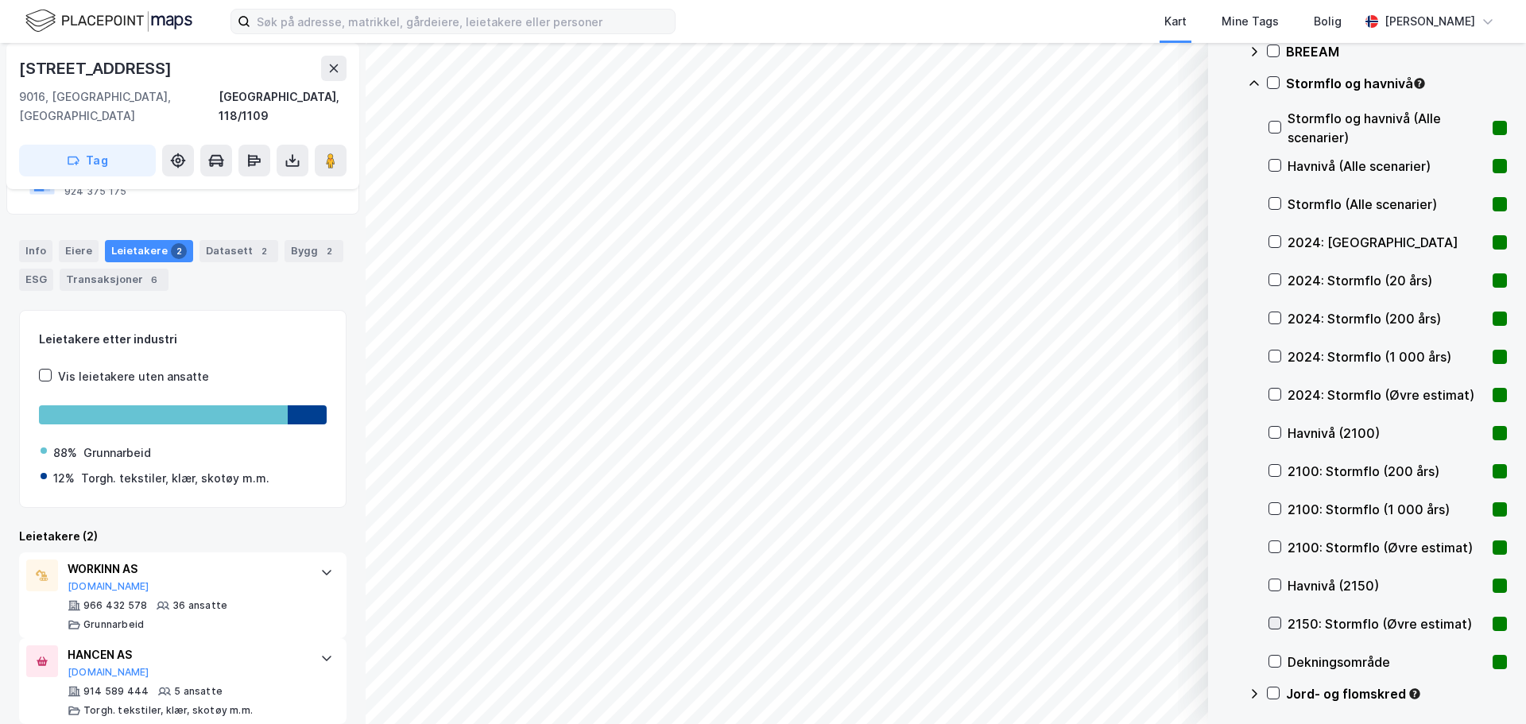
click at [1277, 625] on icon at bounding box center [1274, 622] width 11 height 11
click at [1275, 83] on icon at bounding box center [1273, 83] width 9 height 1
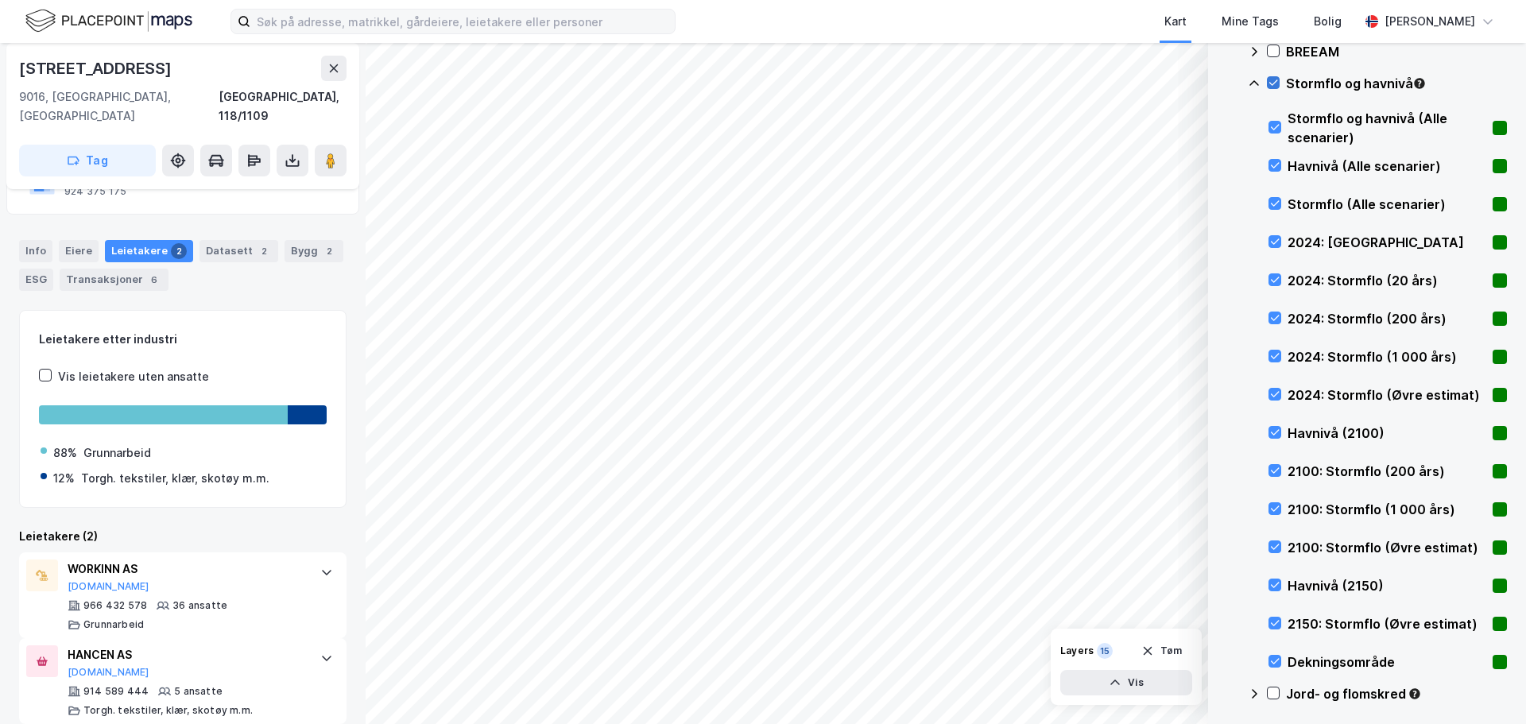
click at [1276, 83] on icon at bounding box center [1272, 82] width 11 height 11
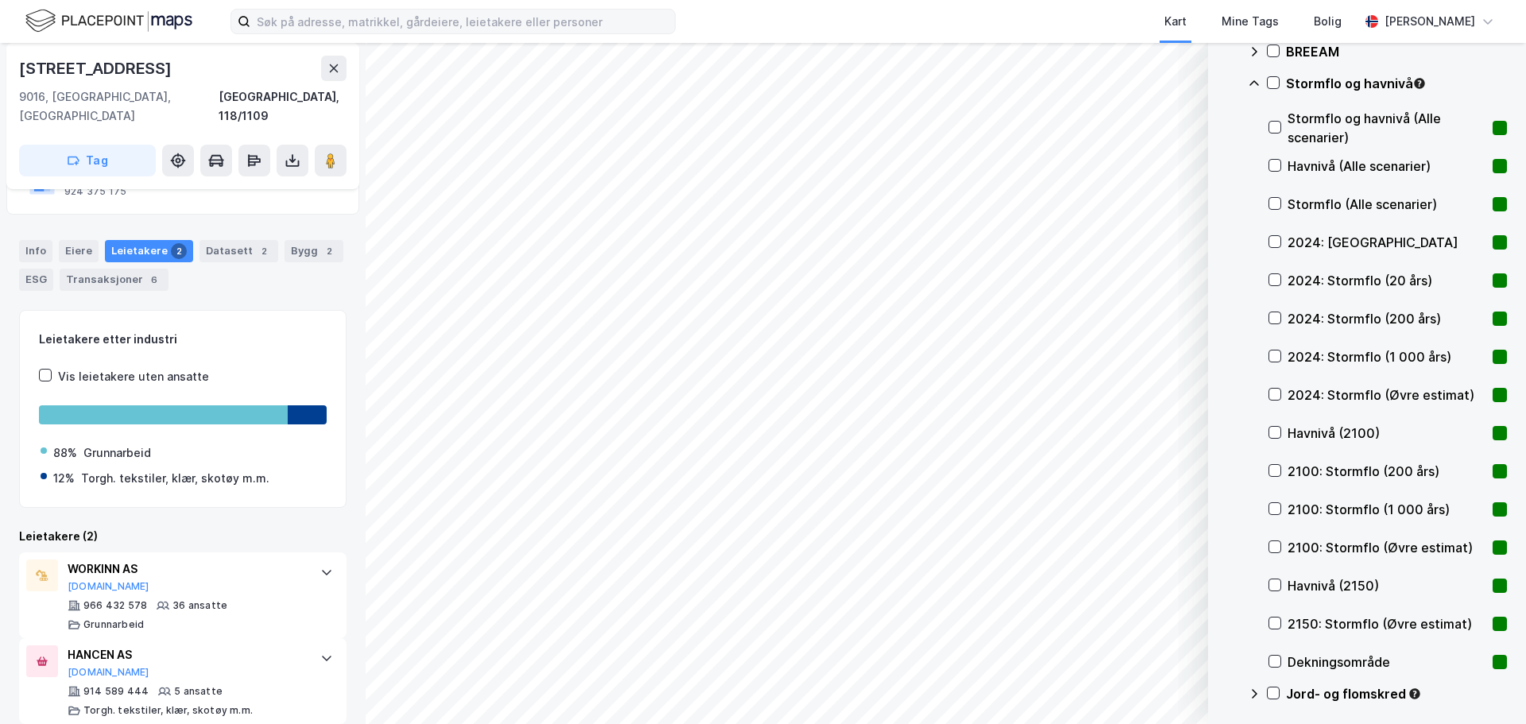
scroll to position [501, 0]
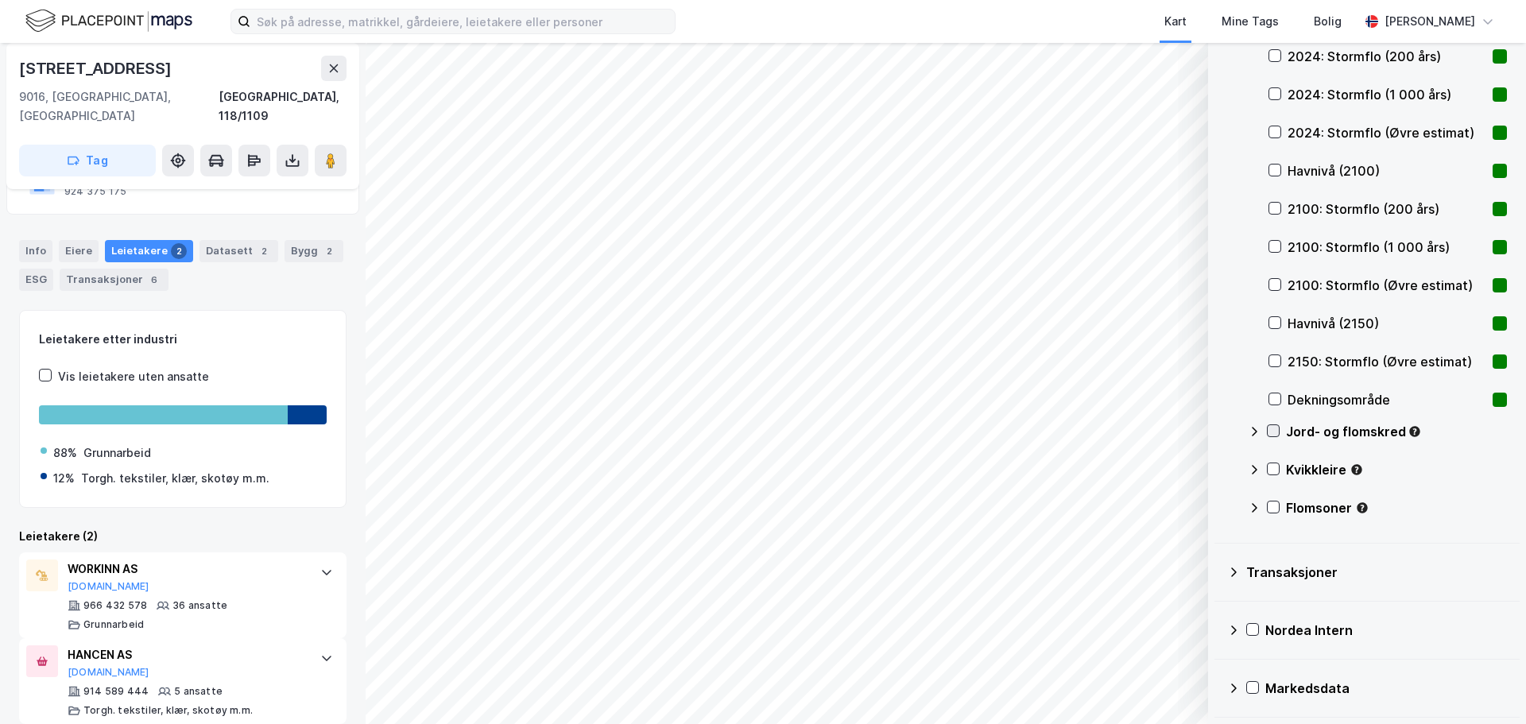
click at [1276, 427] on icon at bounding box center [1272, 430] width 11 height 11
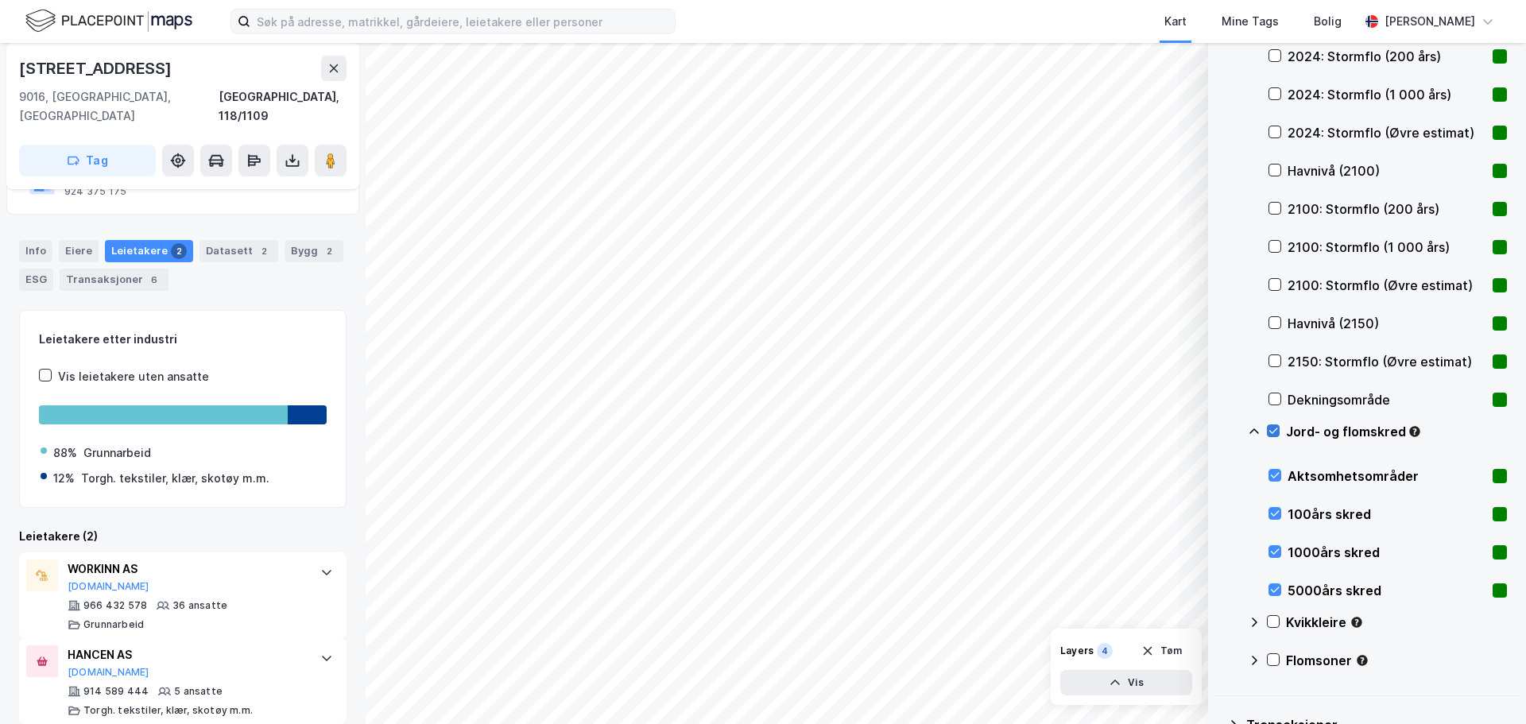
click at [1276, 429] on icon at bounding box center [1273, 431] width 9 height 6
click at [1271, 619] on icon at bounding box center [1272, 621] width 11 height 11
click at [1271, 618] on icon at bounding box center [1272, 621] width 11 height 11
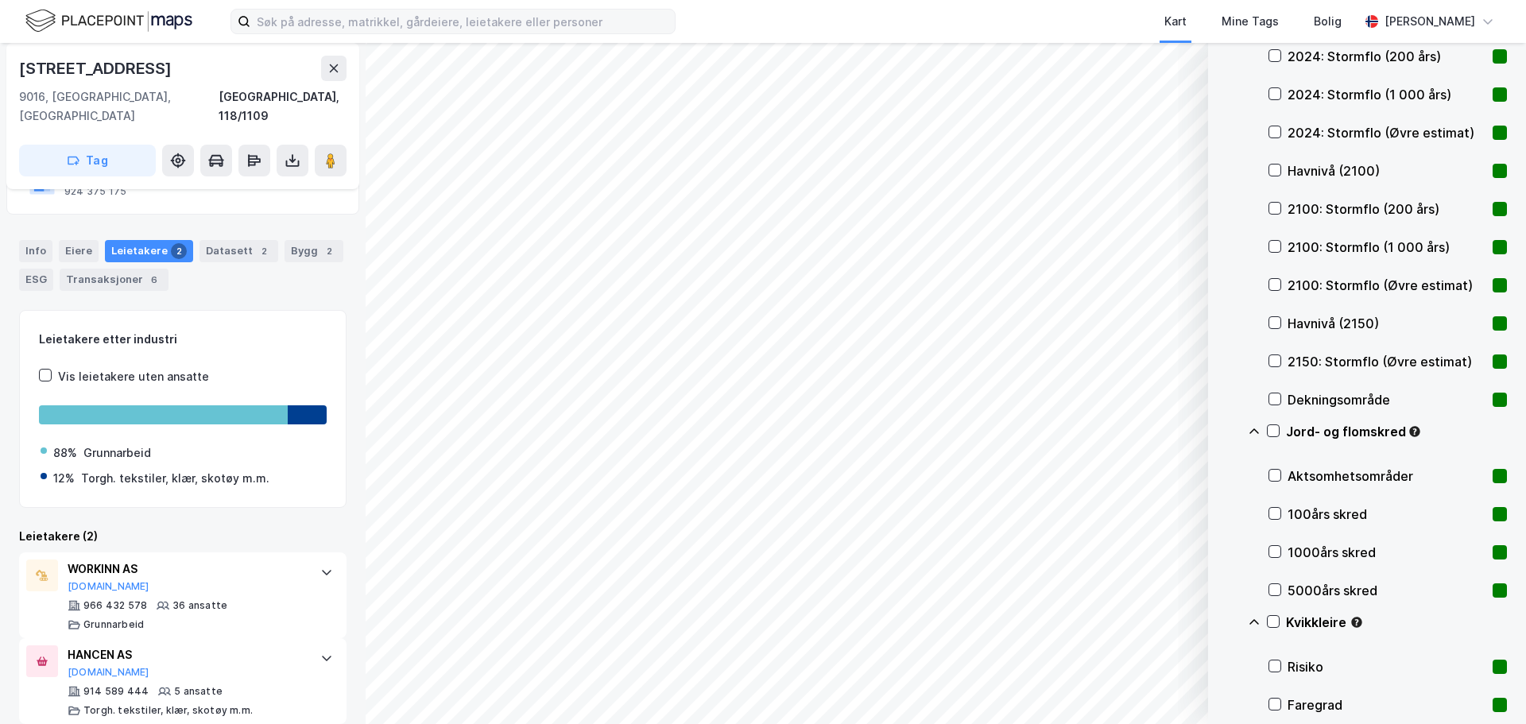
scroll to position [729, 0]
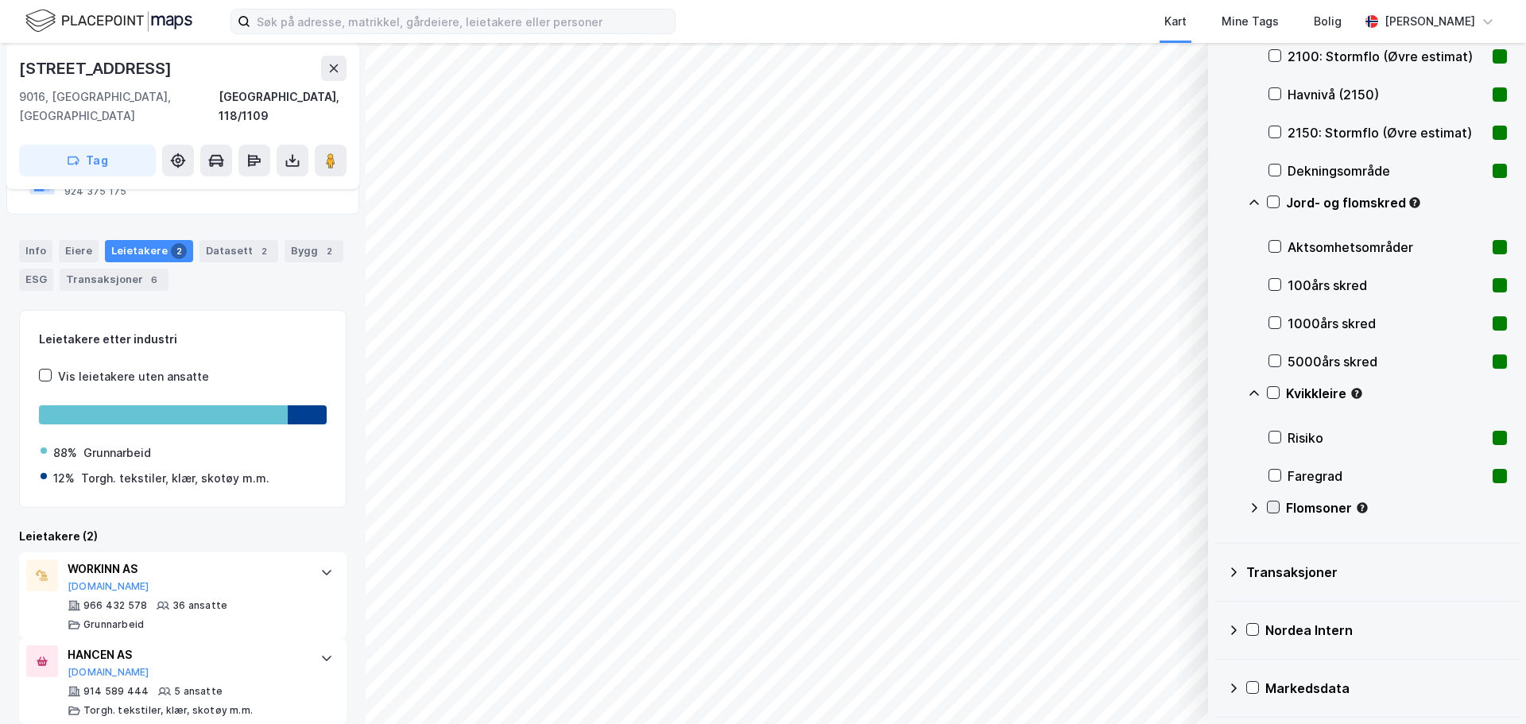
click at [1276, 504] on icon at bounding box center [1272, 506] width 11 height 11
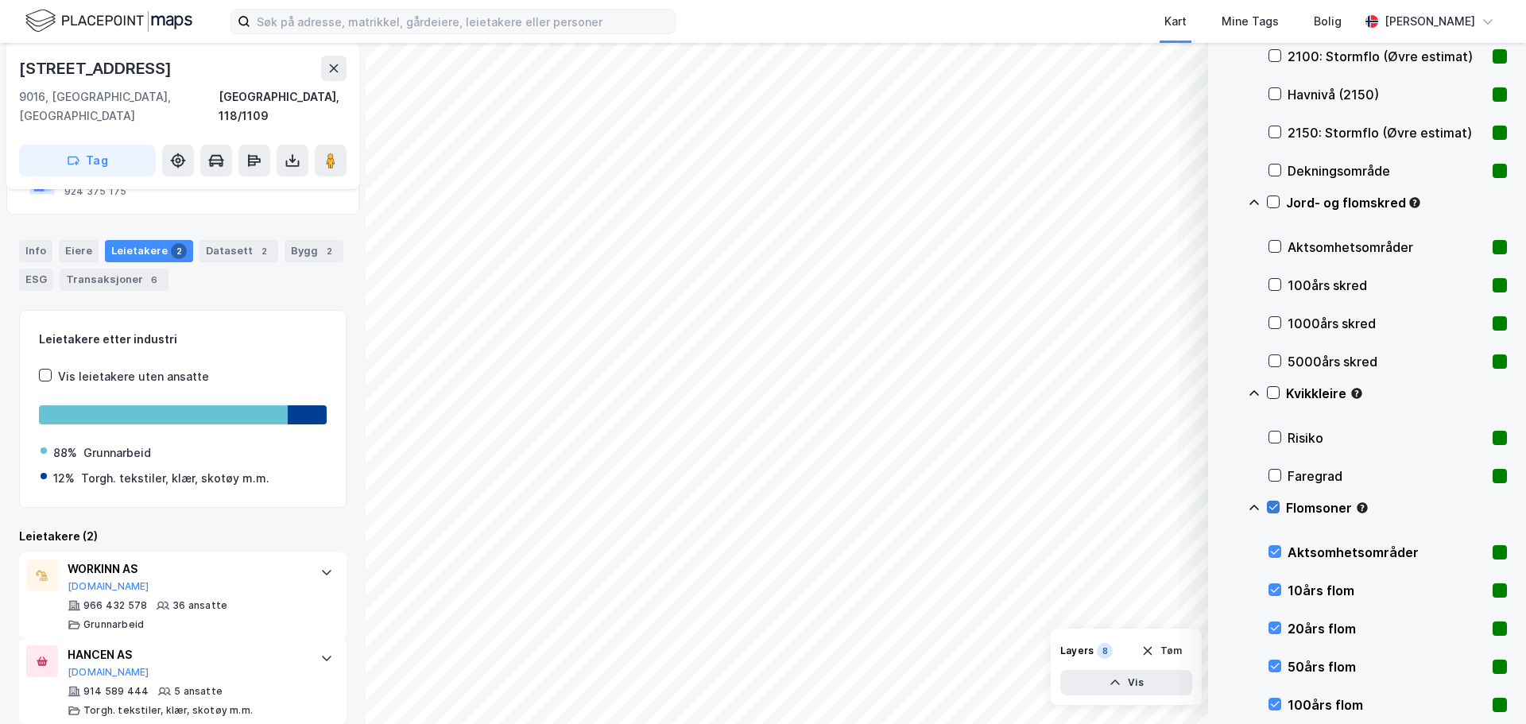
click at [1274, 509] on icon at bounding box center [1272, 506] width 11 height 11
click at [1273, 589] on icon at bounding box center [1274, 589] width 11 height 11
click at [1273, 592] on icon at bounding box center [1274, 589] width 11 height 11
click at [1274, 629] on icon at bounding box center [1274, 627] width 11 height 11
click at [1275, 627] on icon at bounding box center [1274, 627] width 11 height 11
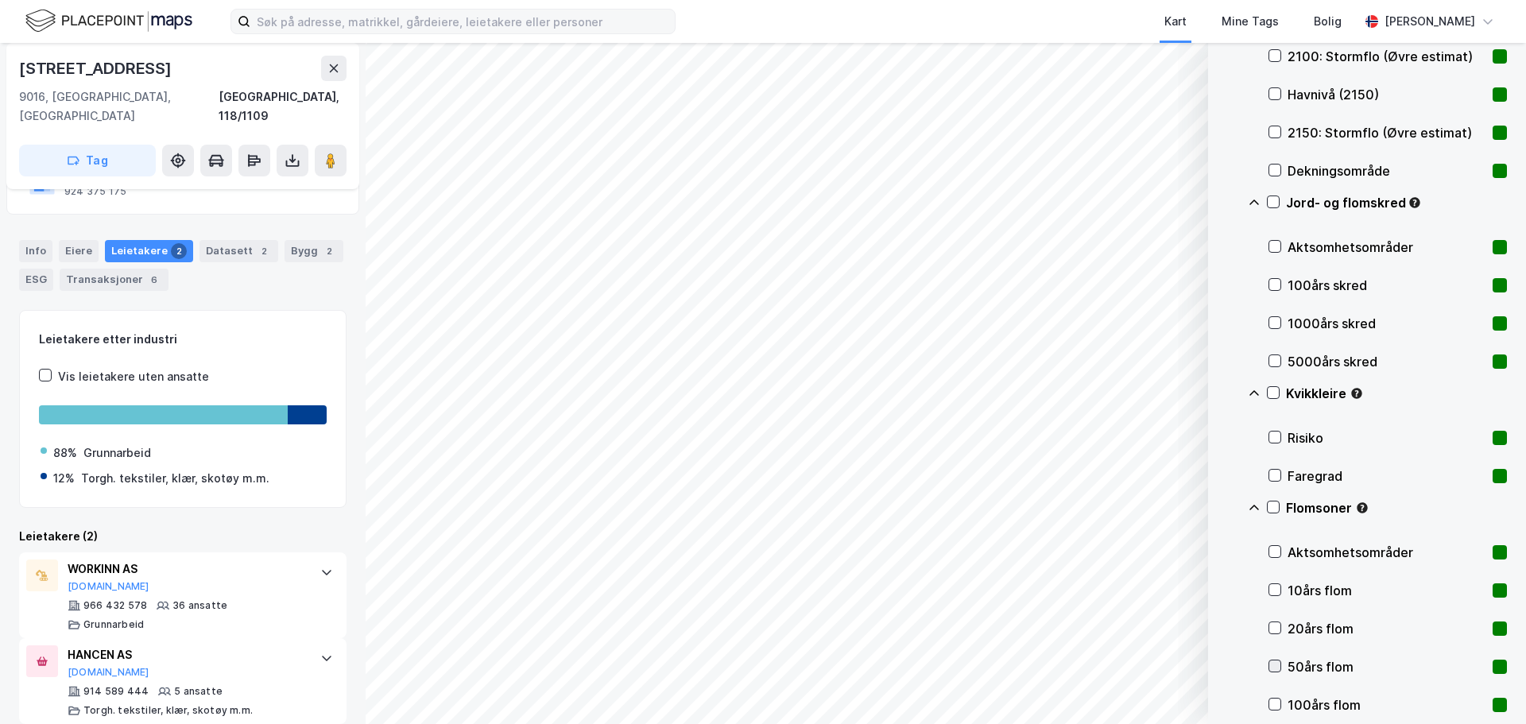
click at [1271, 662] on icon at bounding box center [1274, 665] width 11 height 11
click at [1275, 702] on icon at bounding box center [1274, 703] width 11 height 11
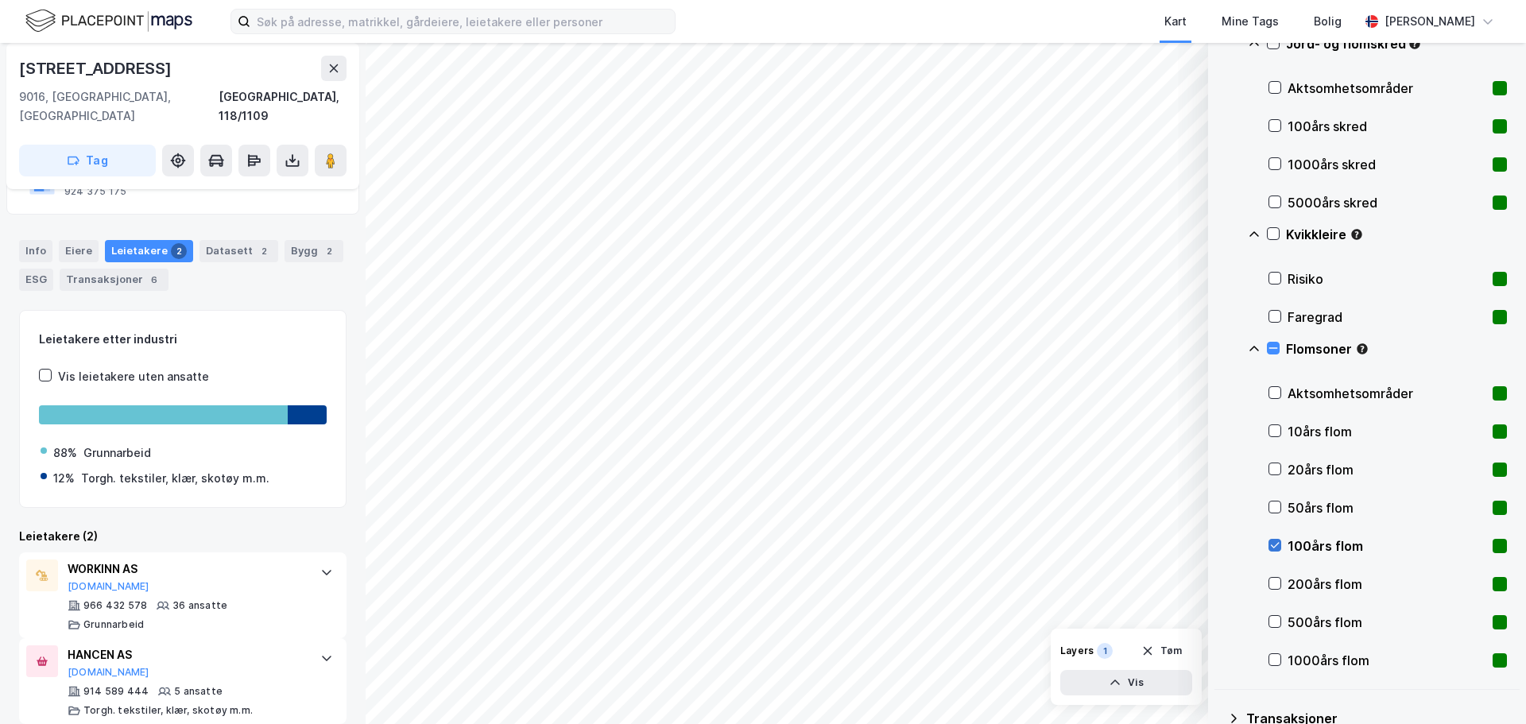
click at [1277, 551] on icon at bounding box center [1274, 545] width 11 height 11
click at [1274, 585] on icon at bounding box center [1275, 584] width 9 height 6
click at [1272, 624] on icon at bounding box center [1274, 621] width 11 height 11
click at [1273, 624] on icon at bounding box center [1275, 622] width 9 height 6
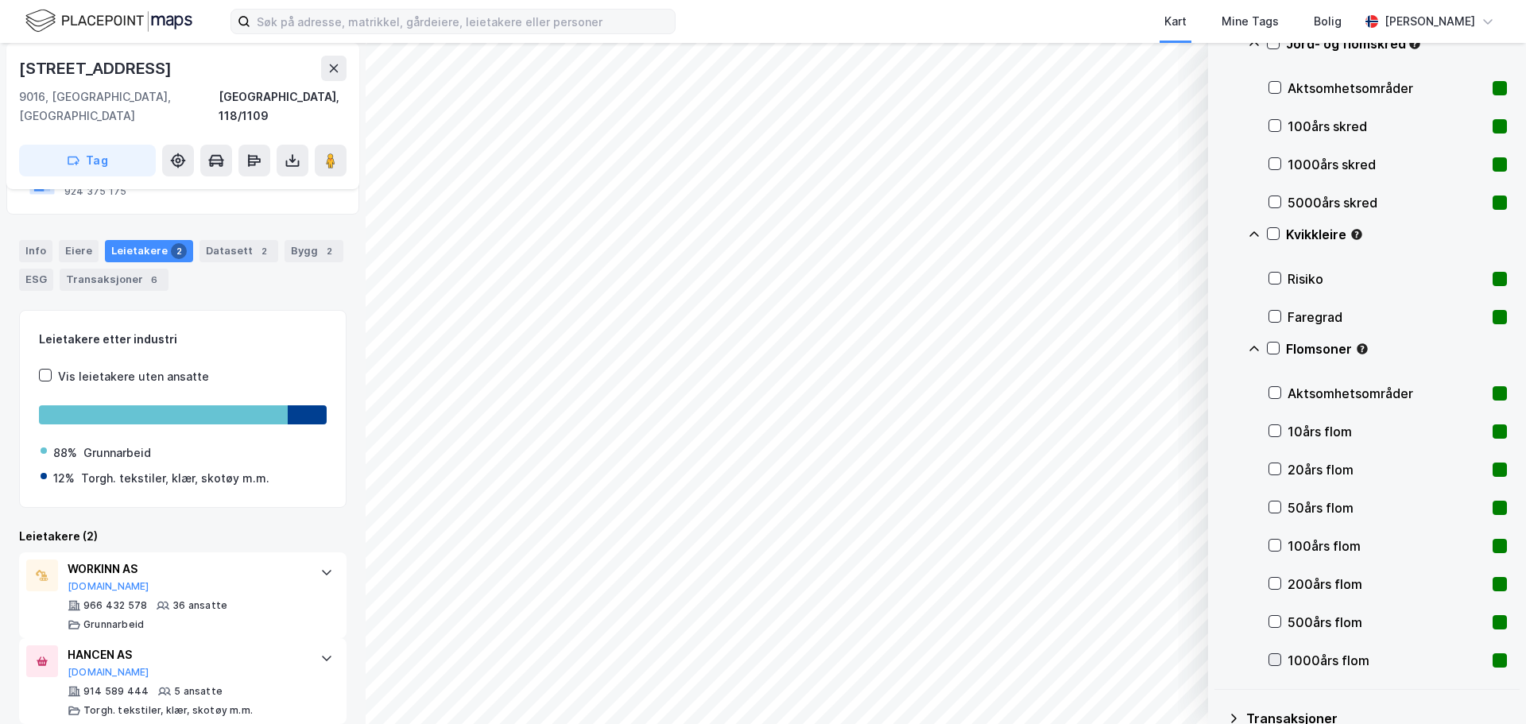
click at [1274, 656] on icon at bounding box center [1274, 659] width 11 height 11
click at [1274, 346] on icon at bounding box center [1272, 347] width 11 height 11
click at [1278, 350] on icon at bounding box center [1272, 347] width 11 height 11
click at [1276, 389] on icon at bounding box center [1274, 392] width 11 height 11
click at [1275, 349] on icon at bounding box center [1273, 348] width 9 height 1
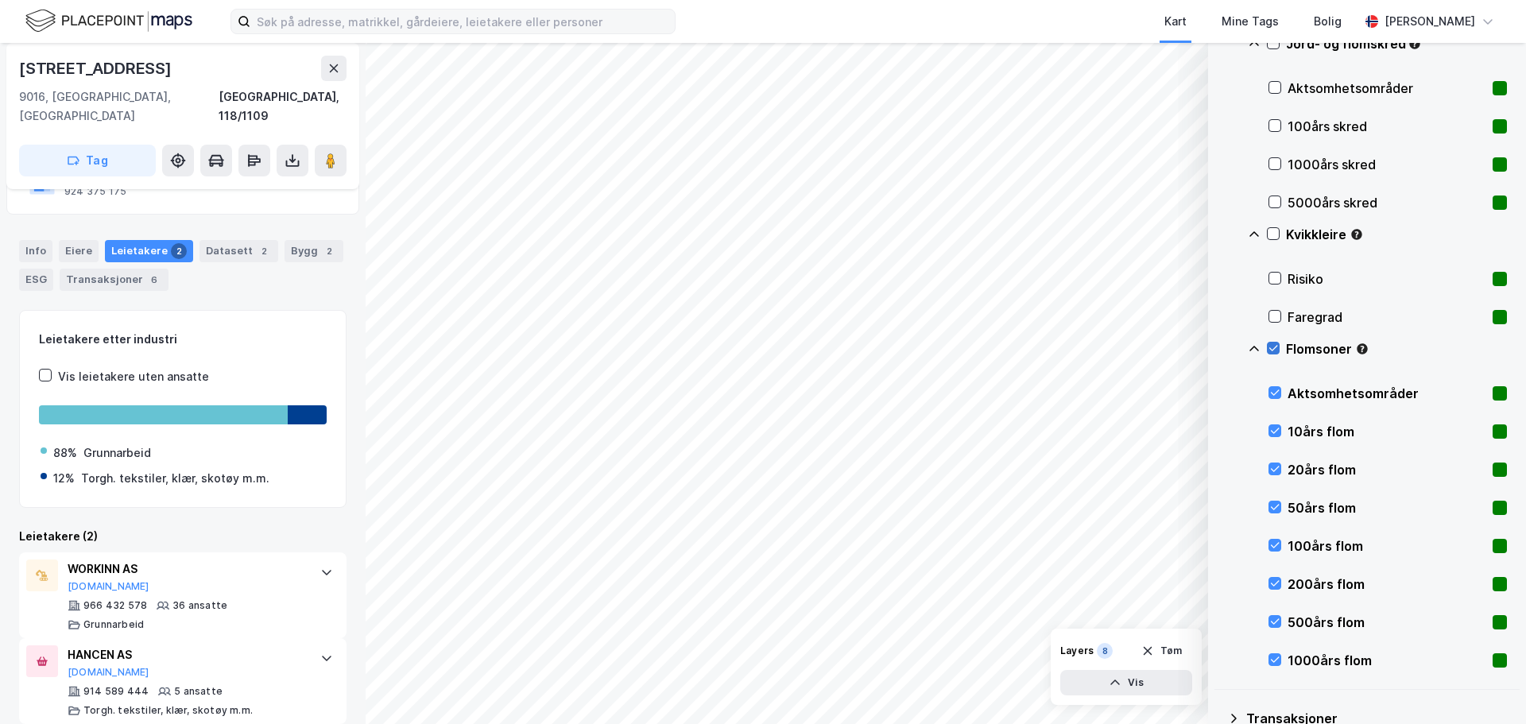
click at [1273, 350] on icon at bounding box center [1273, 349] width 9 height 6
